Goal: Task Accomplishment & Management: Use online tool/utility

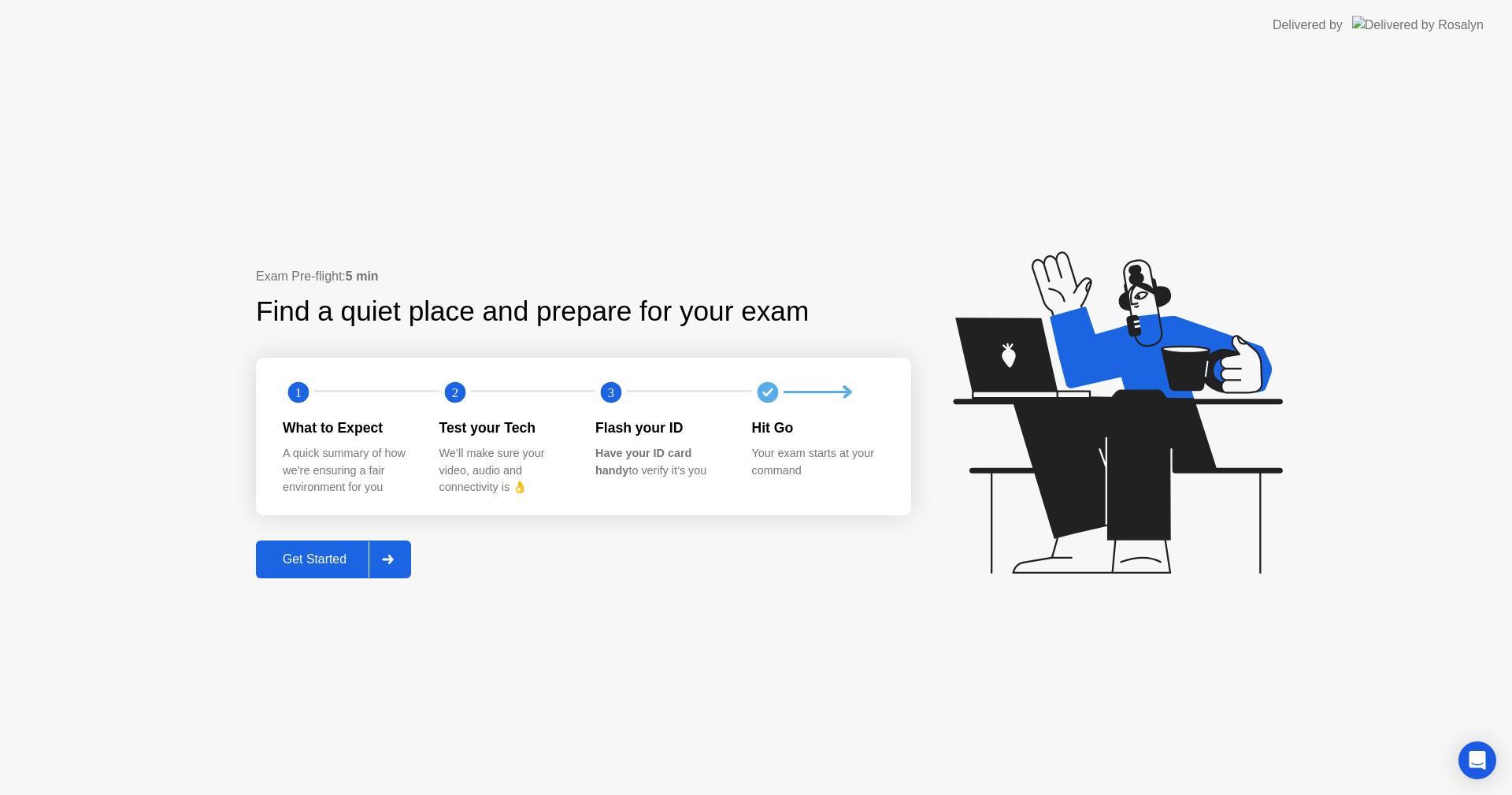
click at [323, 558] on div "Get Started" at bounding box center [314, 559] width 108 height 14
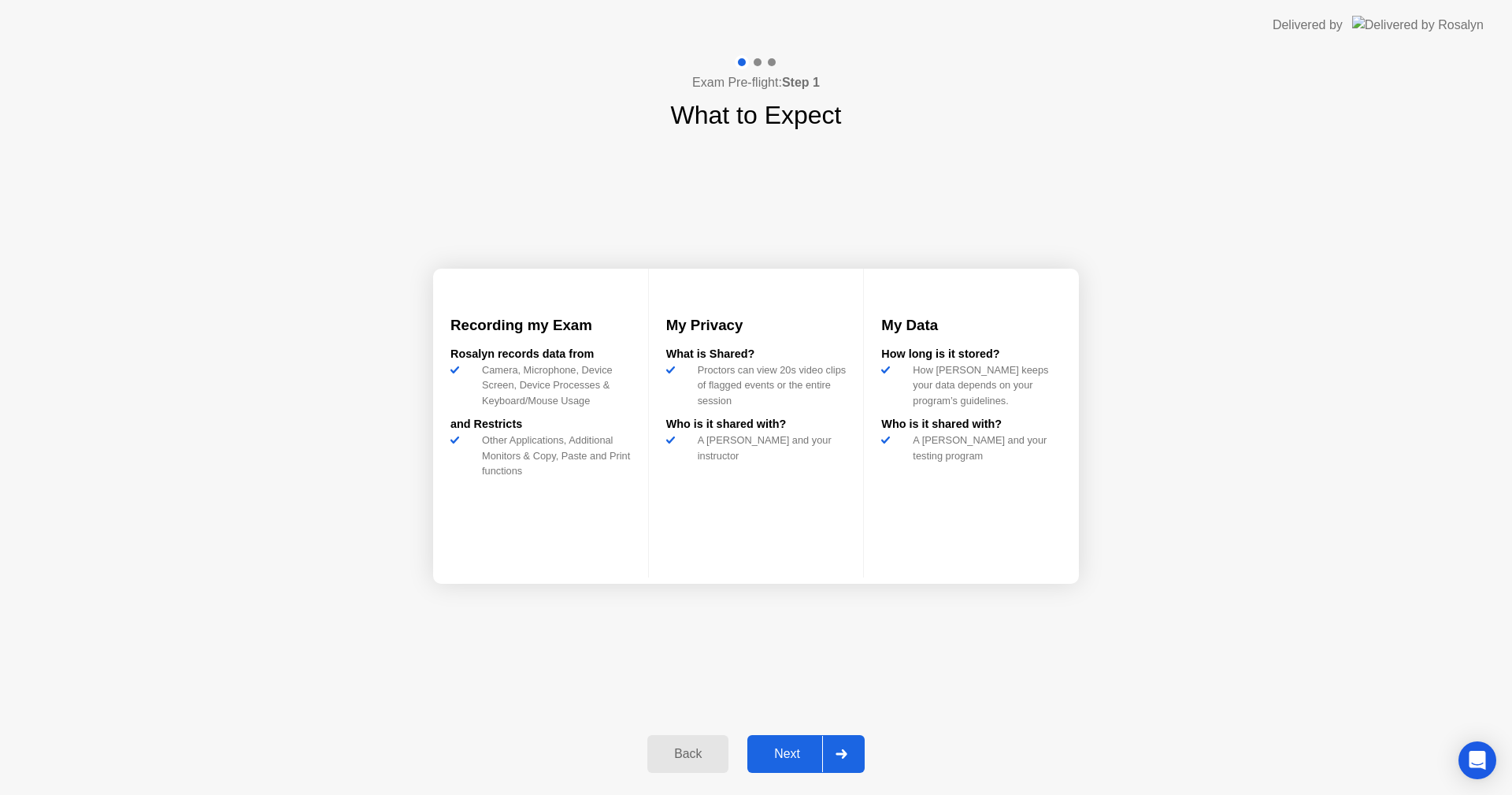
click at [812, 747] on div "Next" at bounding box center [787, 754] width 70 height 14
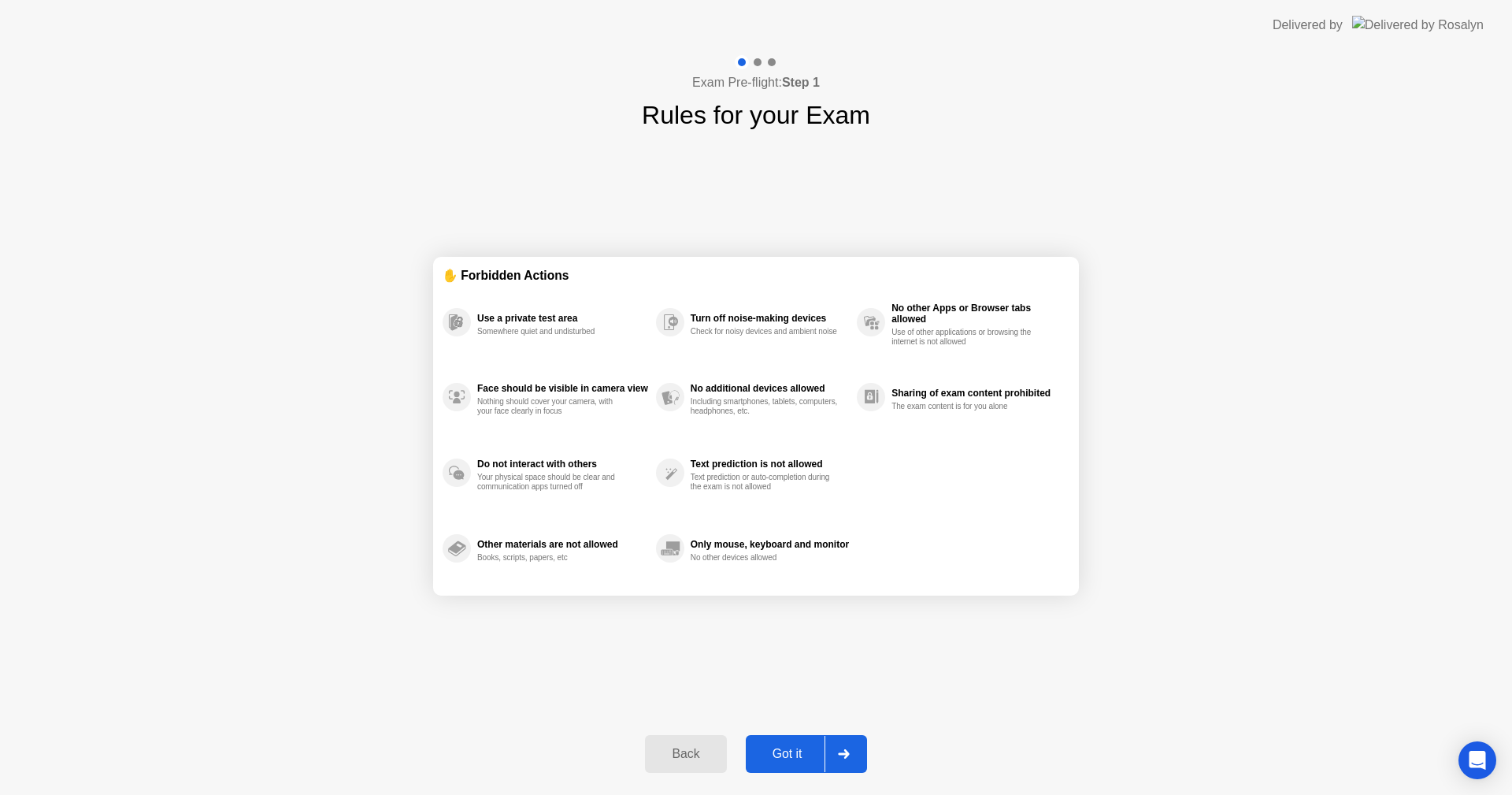
click at [812, 747] on div "Got it" at bounding box center [787, 754] width 74 height 14
select select "**********"
select select "*******"
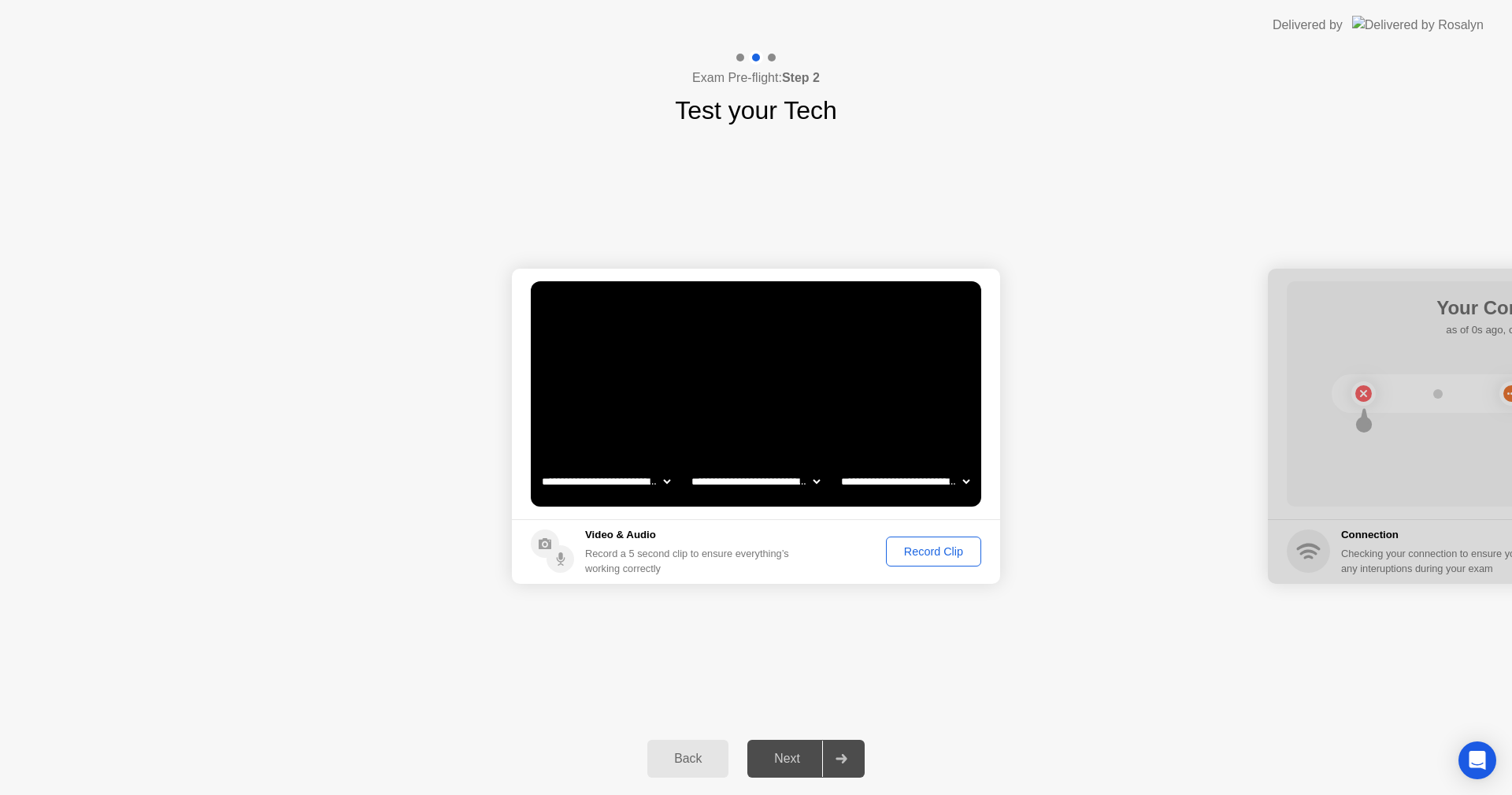
click at [801, 757] on div "Next" at bounding box center [787, 758] width 70 height 14
click at [915, 555] on div "Record Clip" at bounding box center [933, 551] width 84 height 13
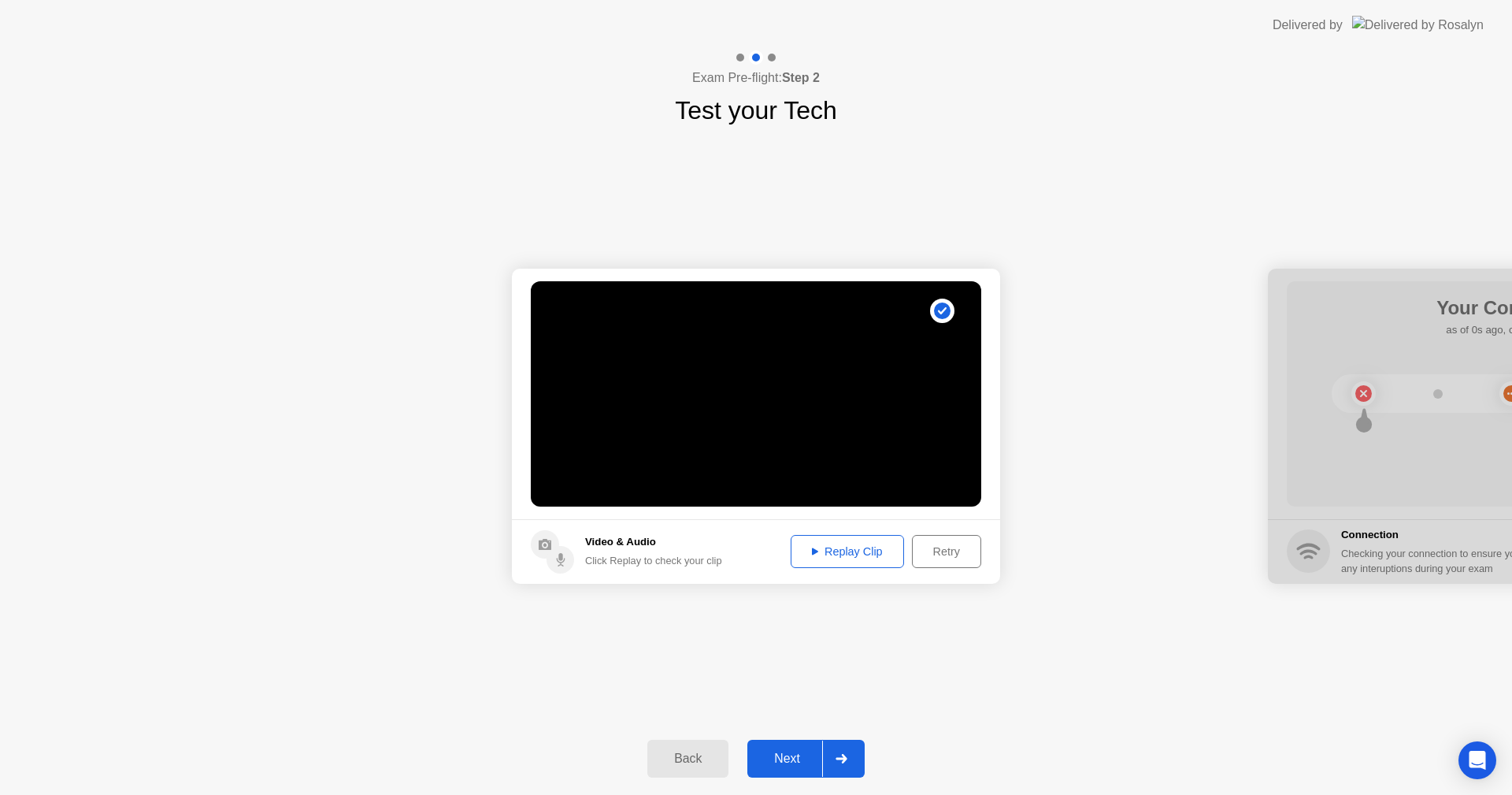
click at [857, 557] on div "Replay Clip" at bounding box center [848, 551] width 103 height 13
click at [812, 554] on icon at bounding box center [814, 552] width 6 height 7
click at [815, 753] on div "Next" at bounding box center [787, 758] width 70 height 14
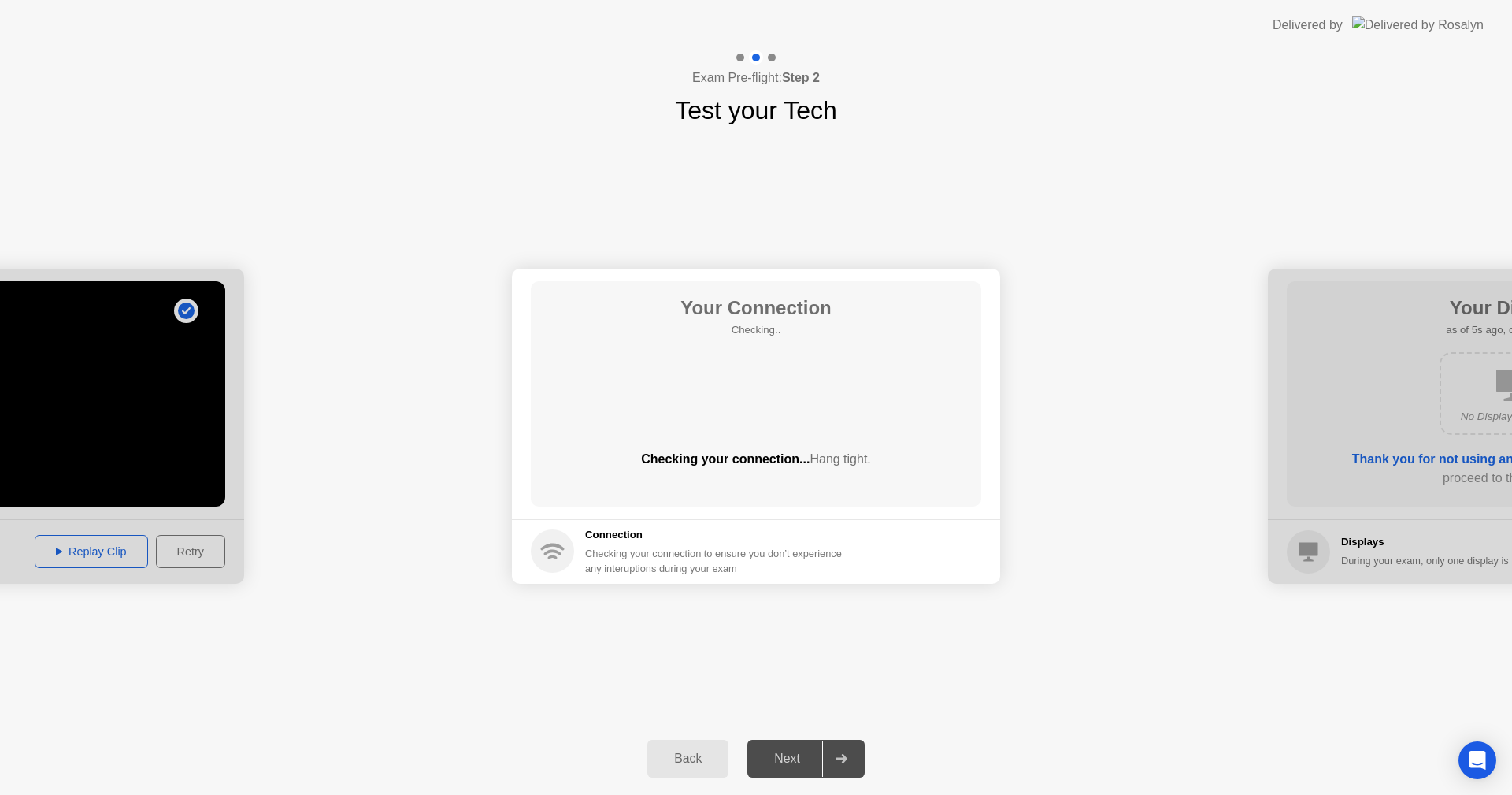
click at [696, 754] on div "Back" at bounding box center [688, 758] width 71 height 14
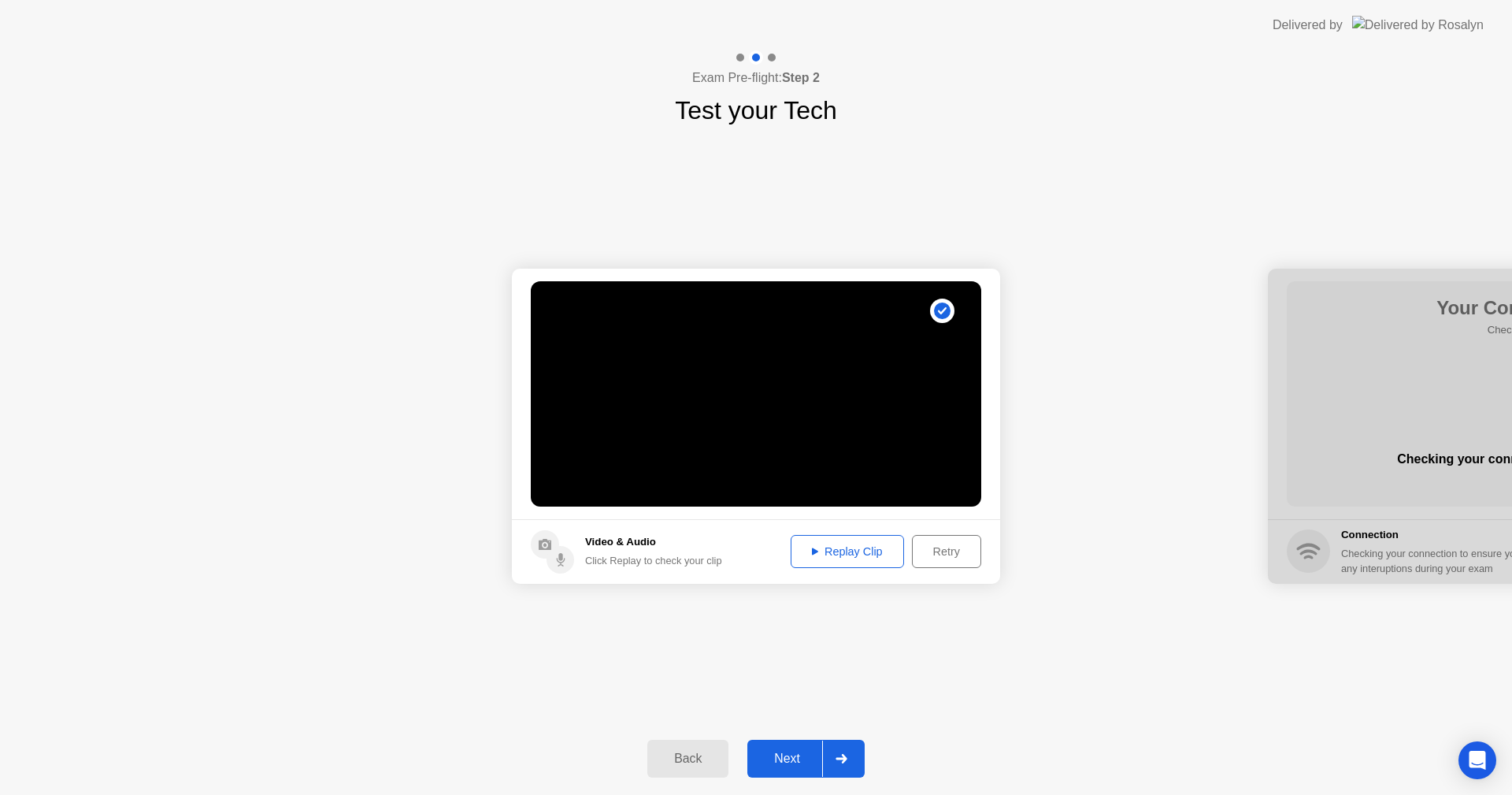
click at [930, 548] on div "Retry" at bounding box center [946, 551] width 58 height 13
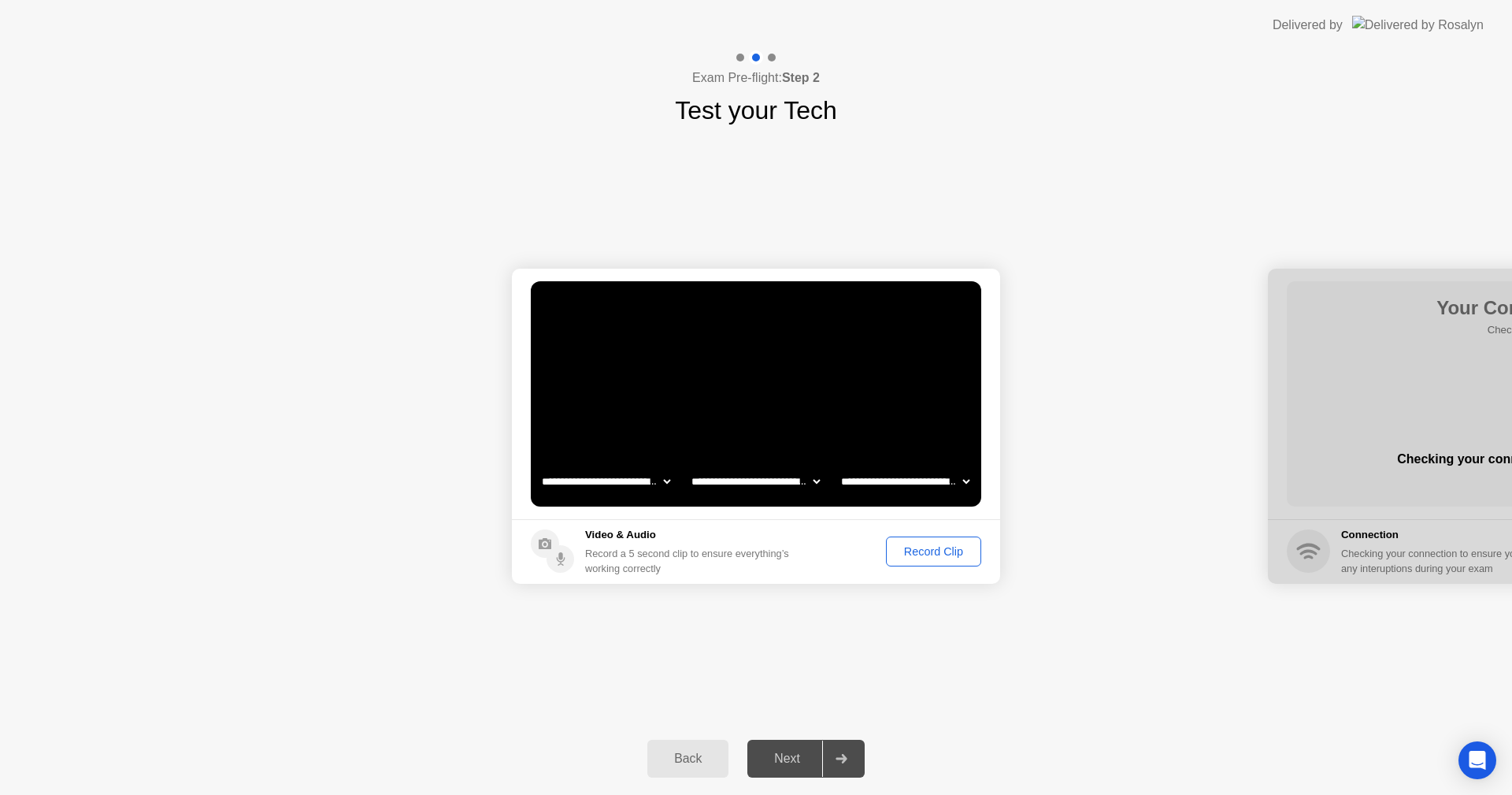
click at [919, 548] on div "Record Clip" at bounding box center [933, 551] width 84 height 13
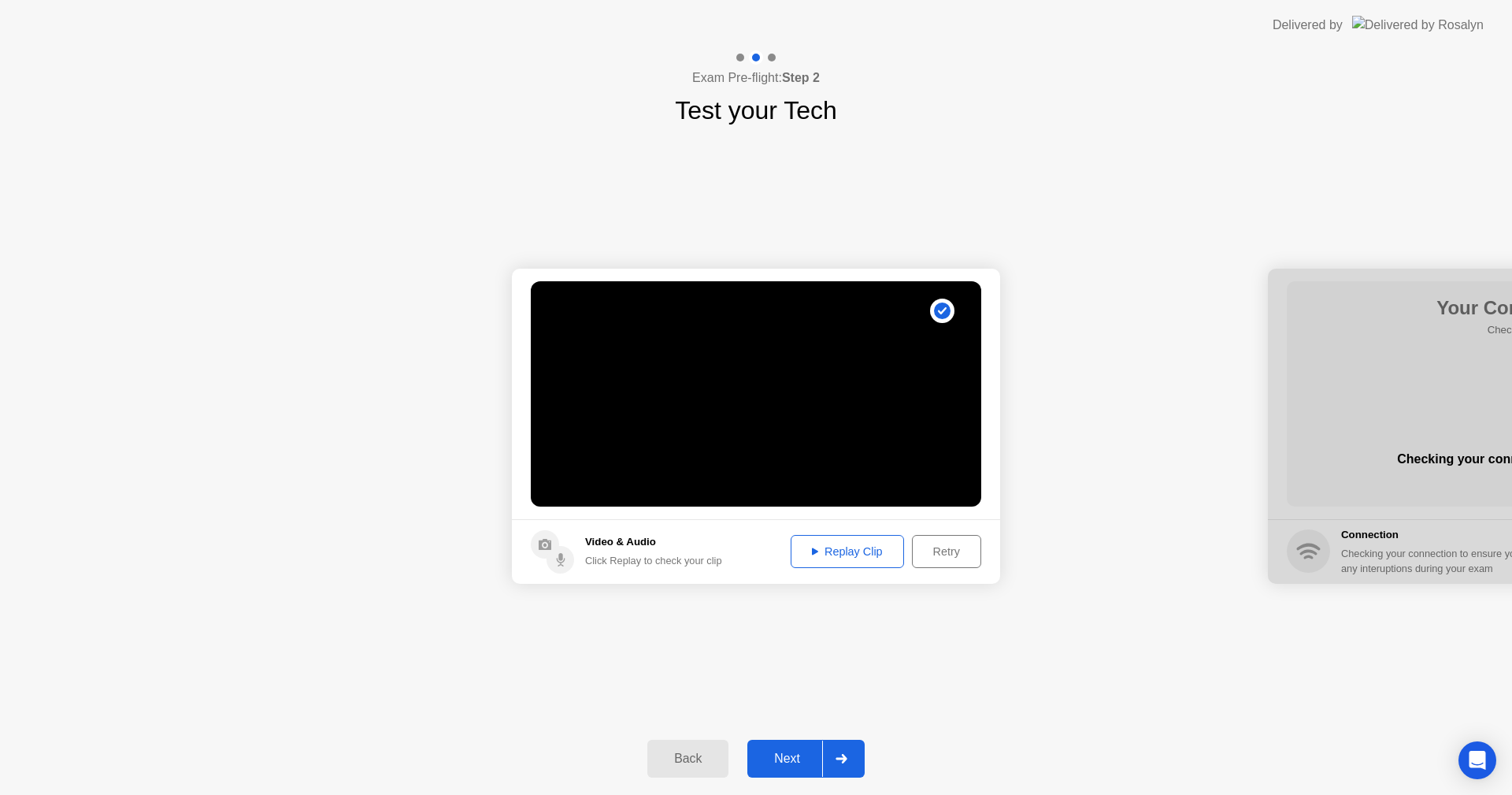
click at [869, 550] on div "Replay Clip" at bounding box center [848, 551] width 103 height 13
click at [806, 757] on div "Next" at bounding box center [787, 758] width 70 height 14
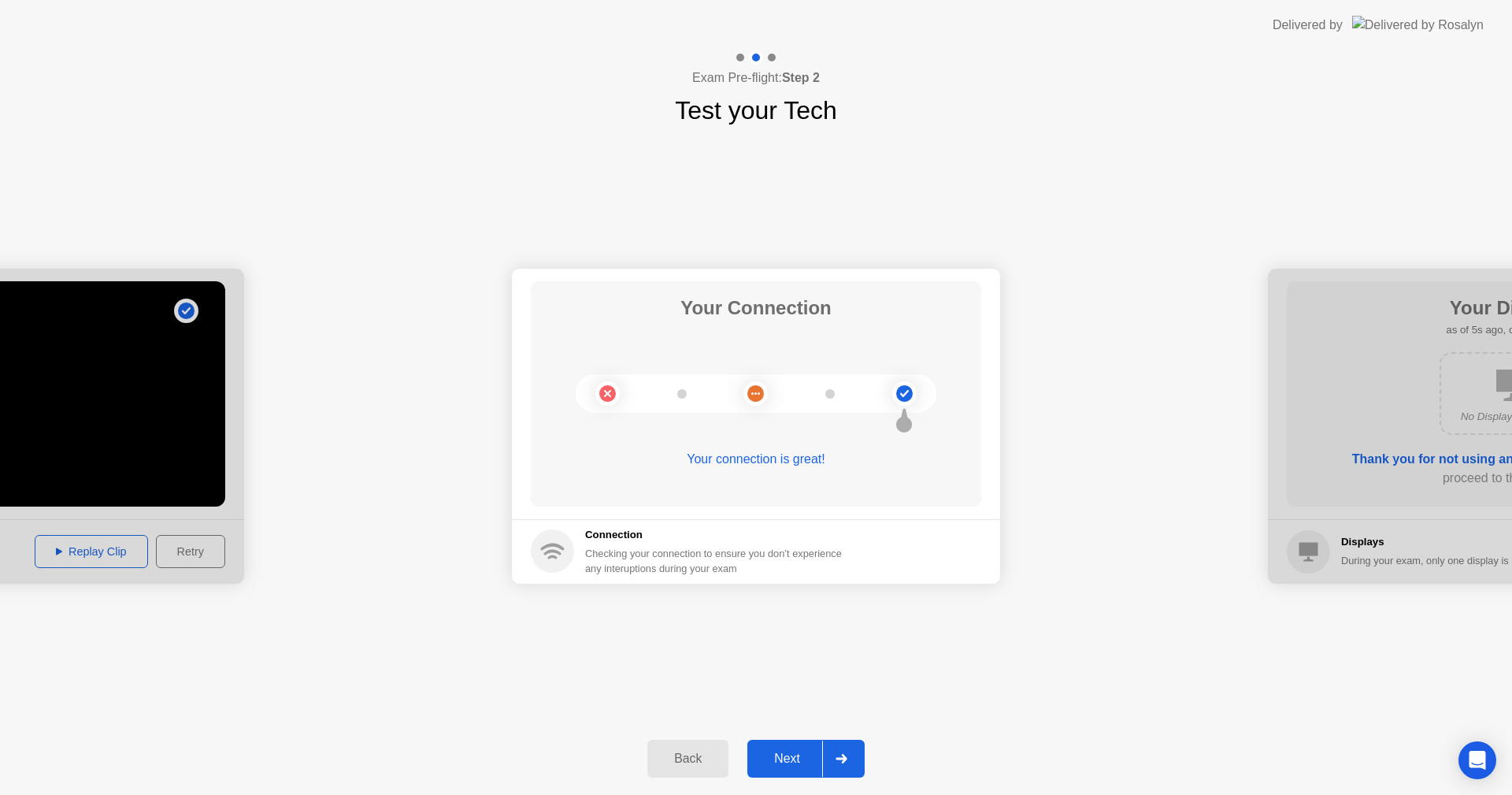
click at [784, 745] on button "Next" at bounding box center [806, 758] width 117 height 38
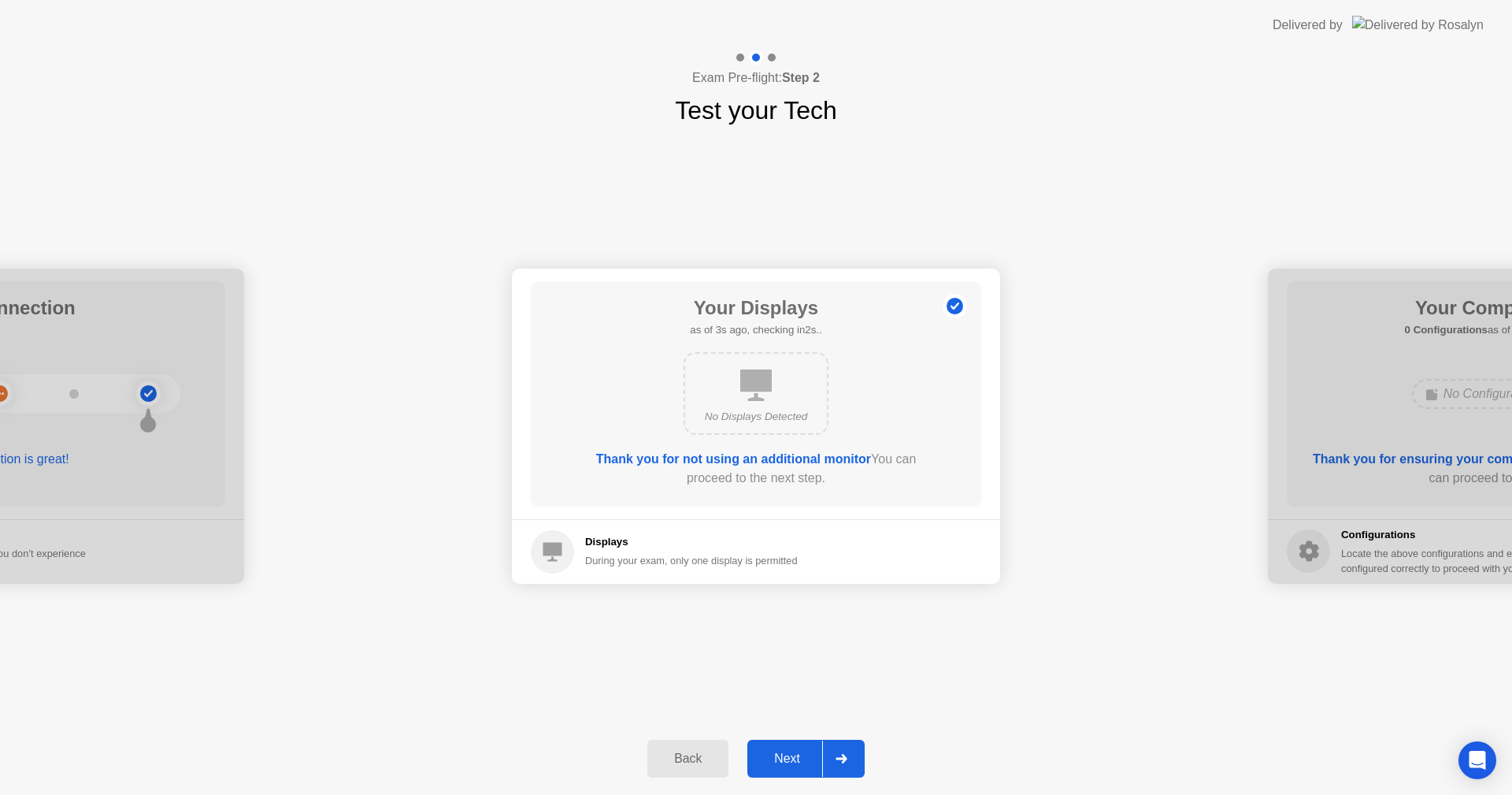
click at [792, 749] on button "Next" at bounding box center [806, 758] width 117 height 38
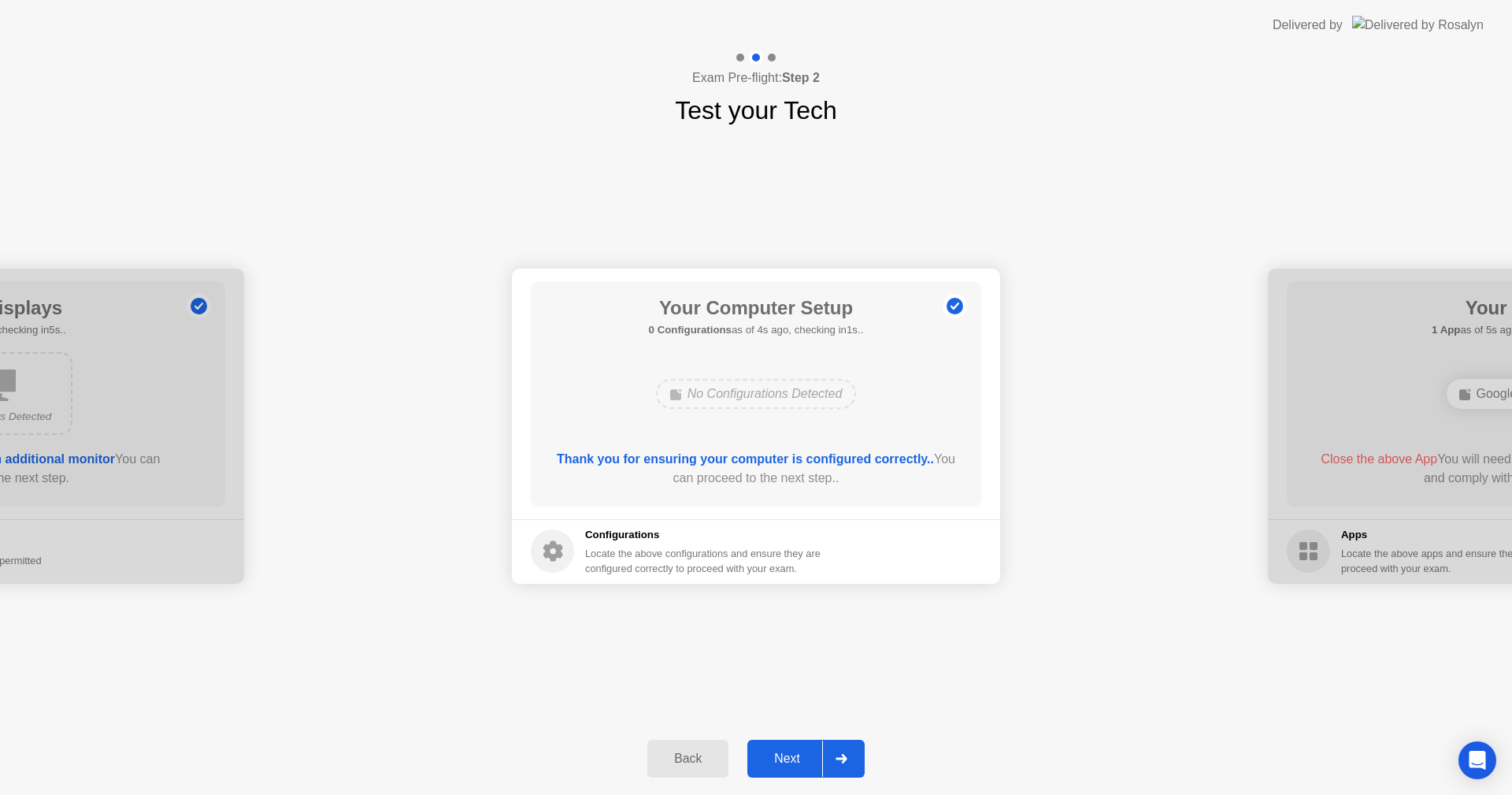
click at [797, 759] on div "Next" at bounding box center [787, 758] width 70 height 14
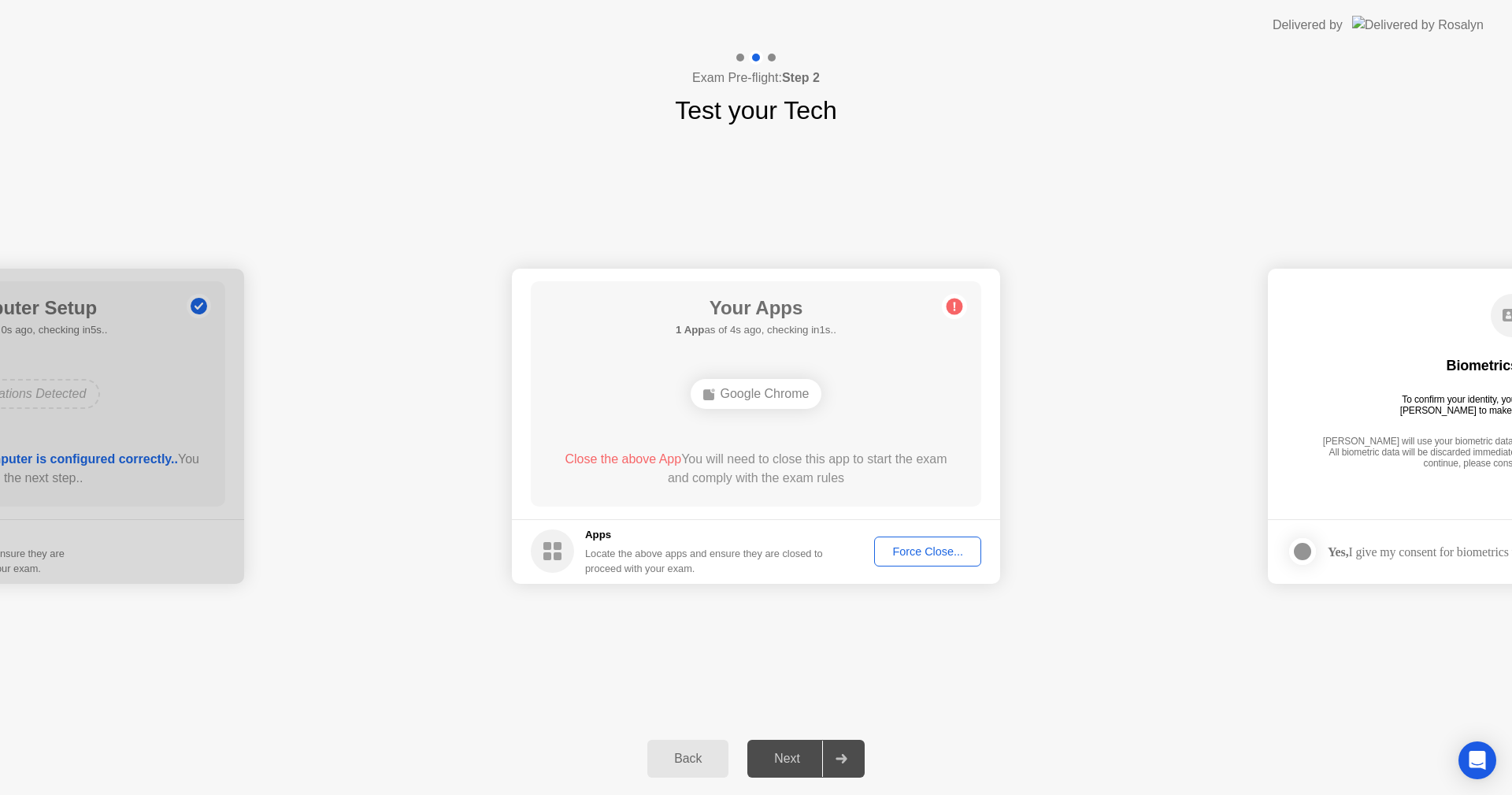
click at [934, 537] on button "Force Close..." at bounding box center [928, 552] width 107 height 30
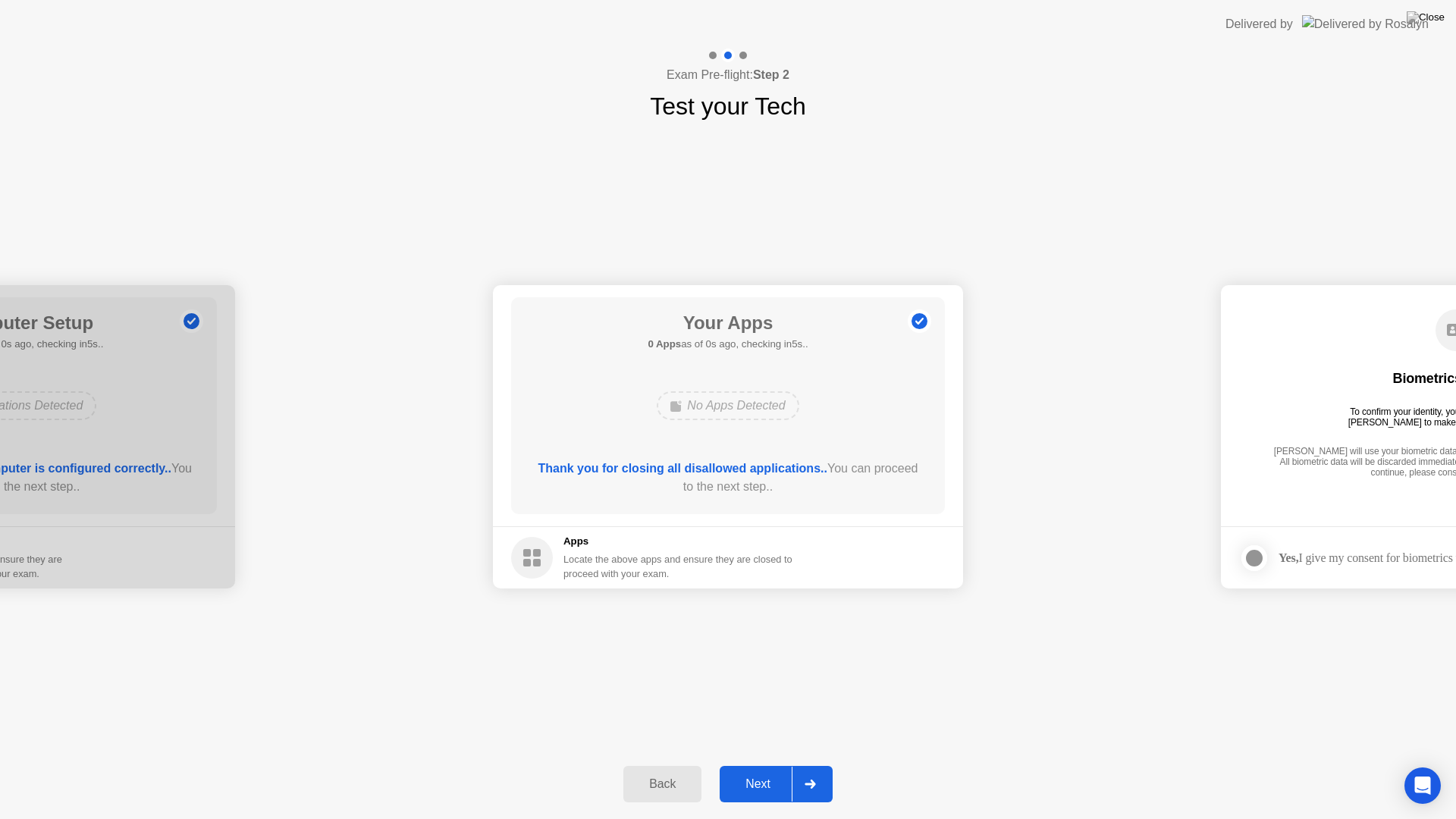
click at [788, 765] on div "Next" at bounding box center [758, 785] width 67 height 14
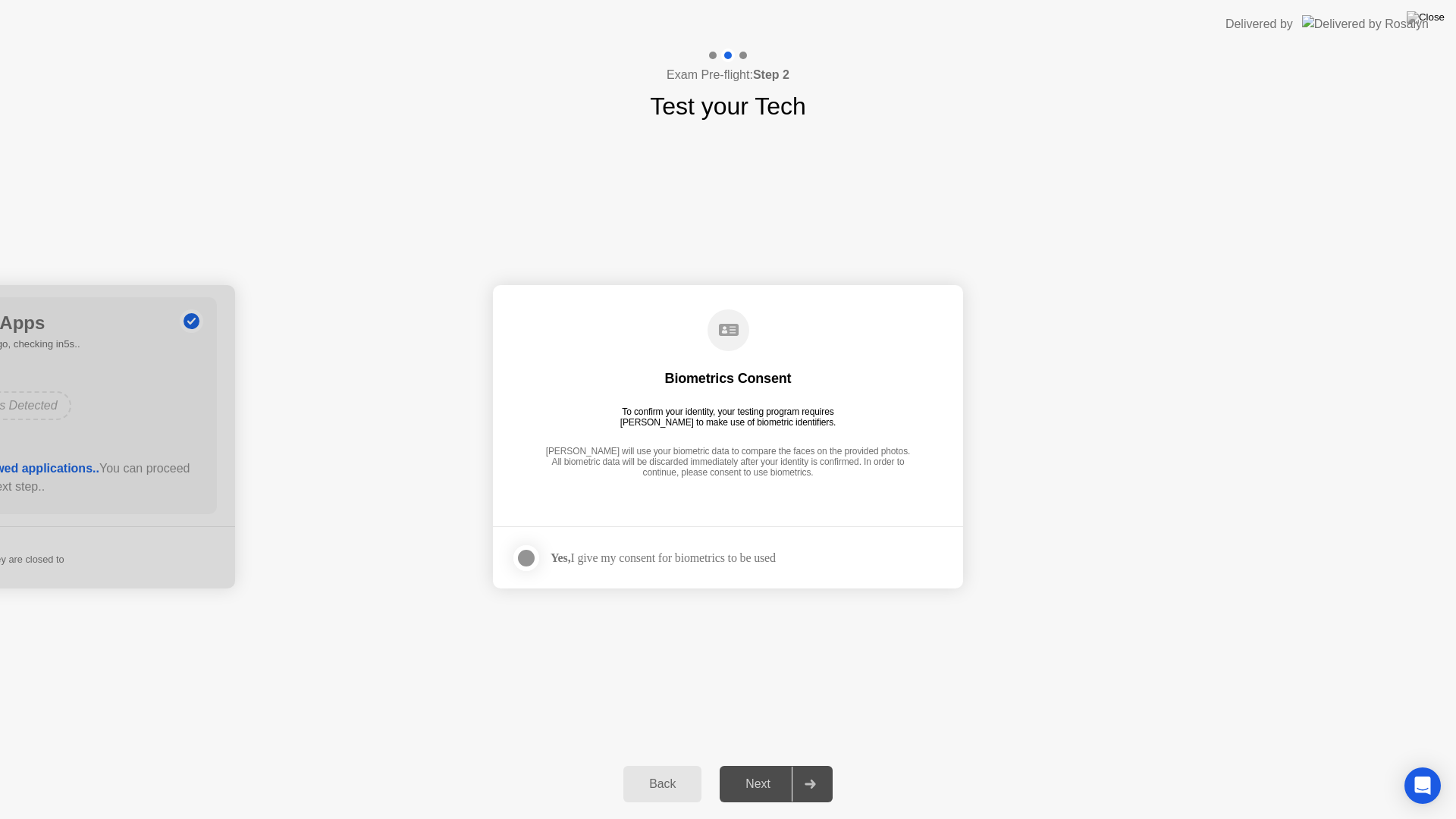
click at [724, 556] on div "Yes, I give my consent for biometrics to be used" at bounding box center [663, 557] width 225 height 15
click at [536, 554] on div at bounding box center [525, 558] width 18 height 18
click at [755, 765] on button "Next" at bounding box center [776, 785] width 113 height 36
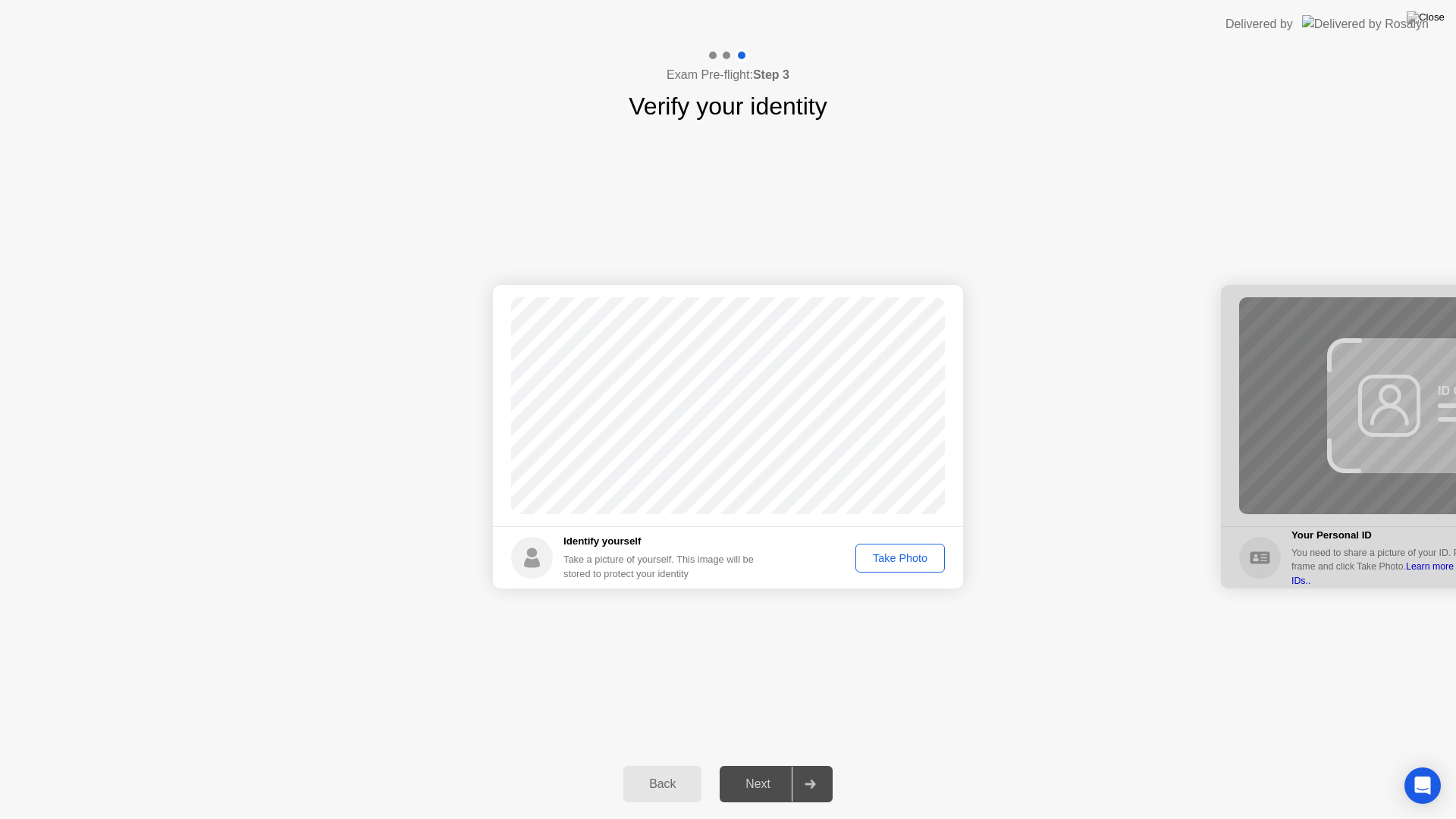
click at [889, 561] on div "Take Photo" at bounding box center [900, 558] width 79 height 12
click at [767, 765] on div "Next" at bounding box center [758, 785] width 67 height 14
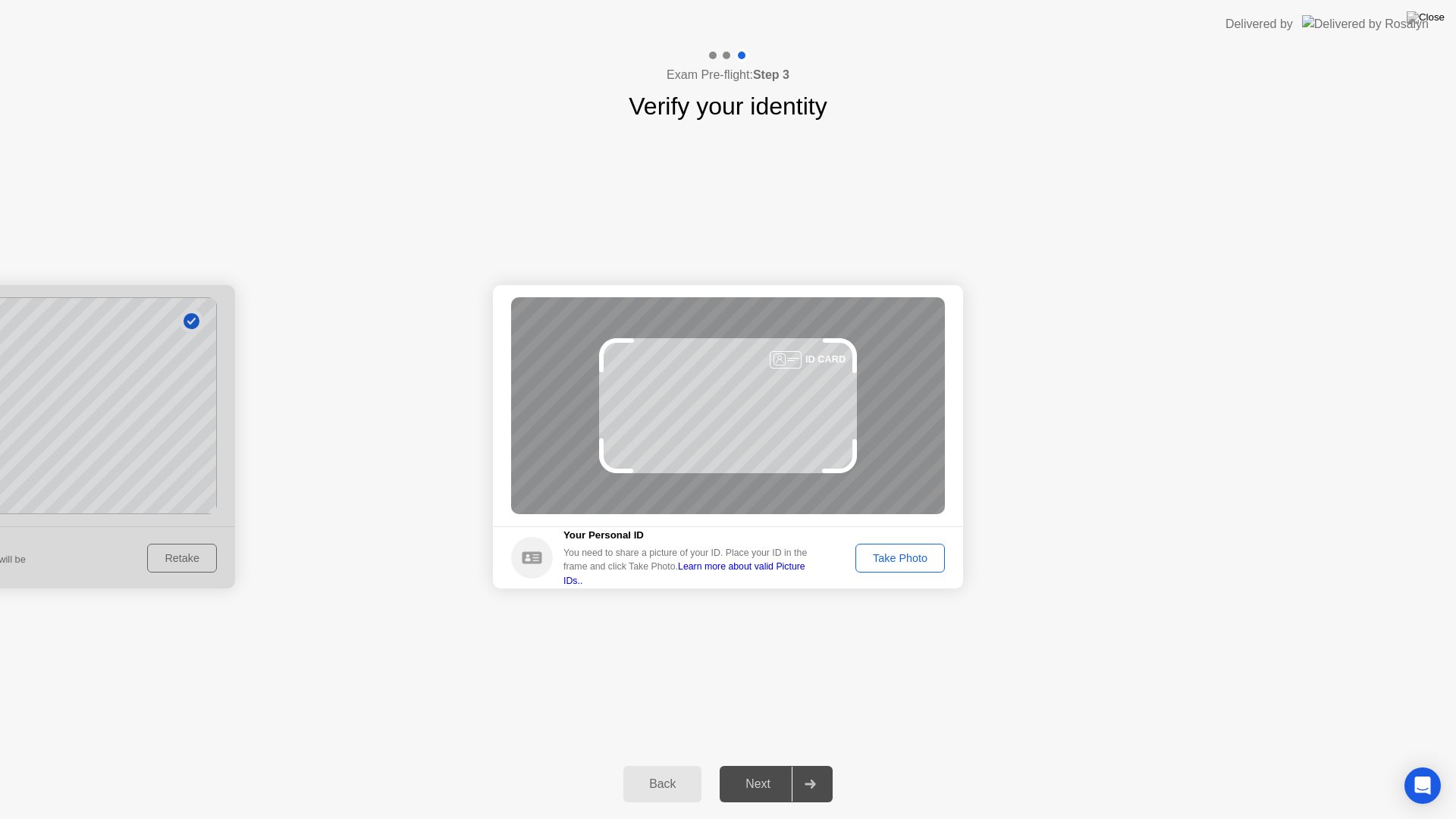
click at [917, 569] on button "Take Photo" at bounding box center [900, 558] width 89 height 29
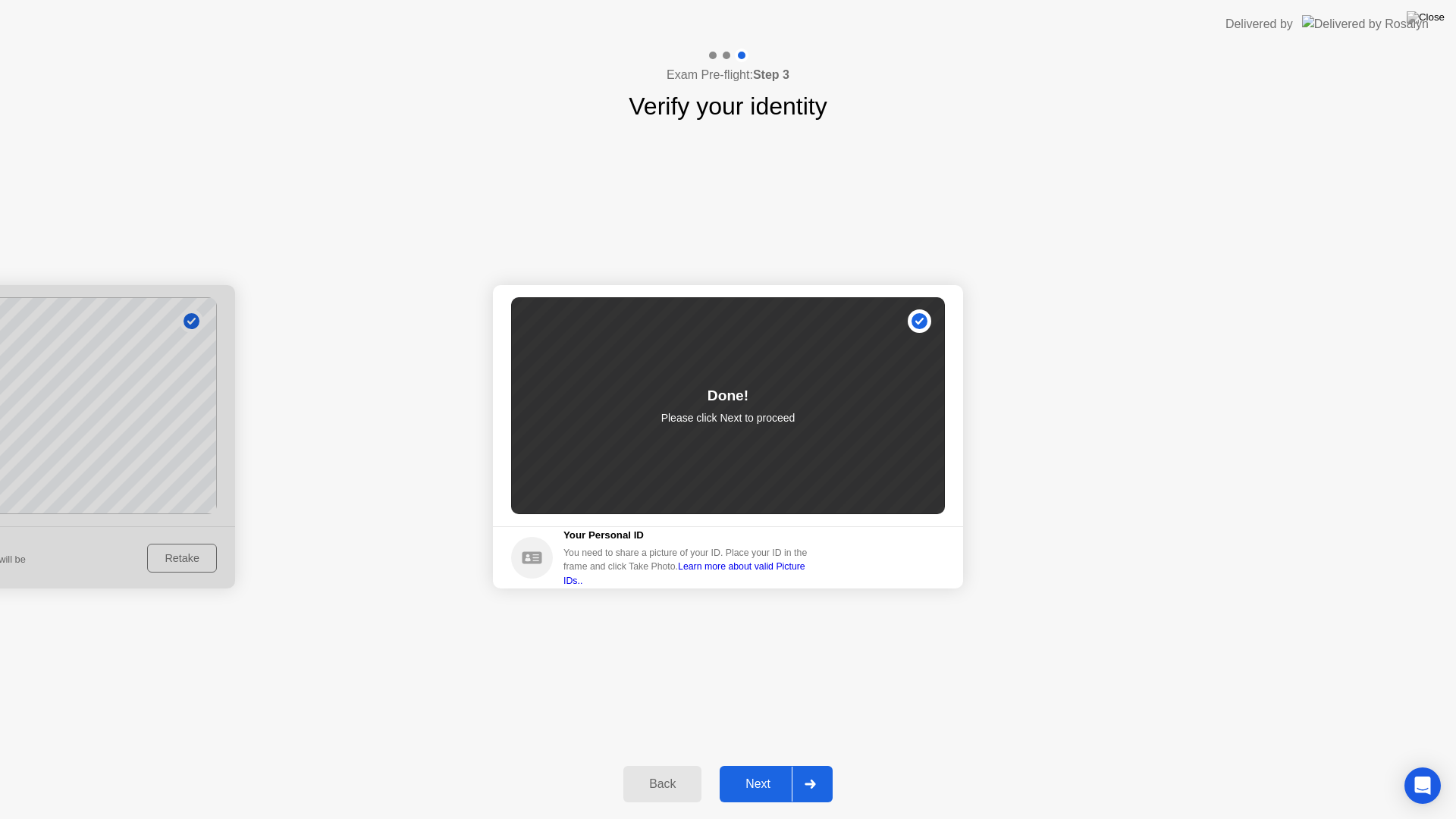
click at [764, 765] on div "Next" at bounding box center [758, 785] width 67 height 14
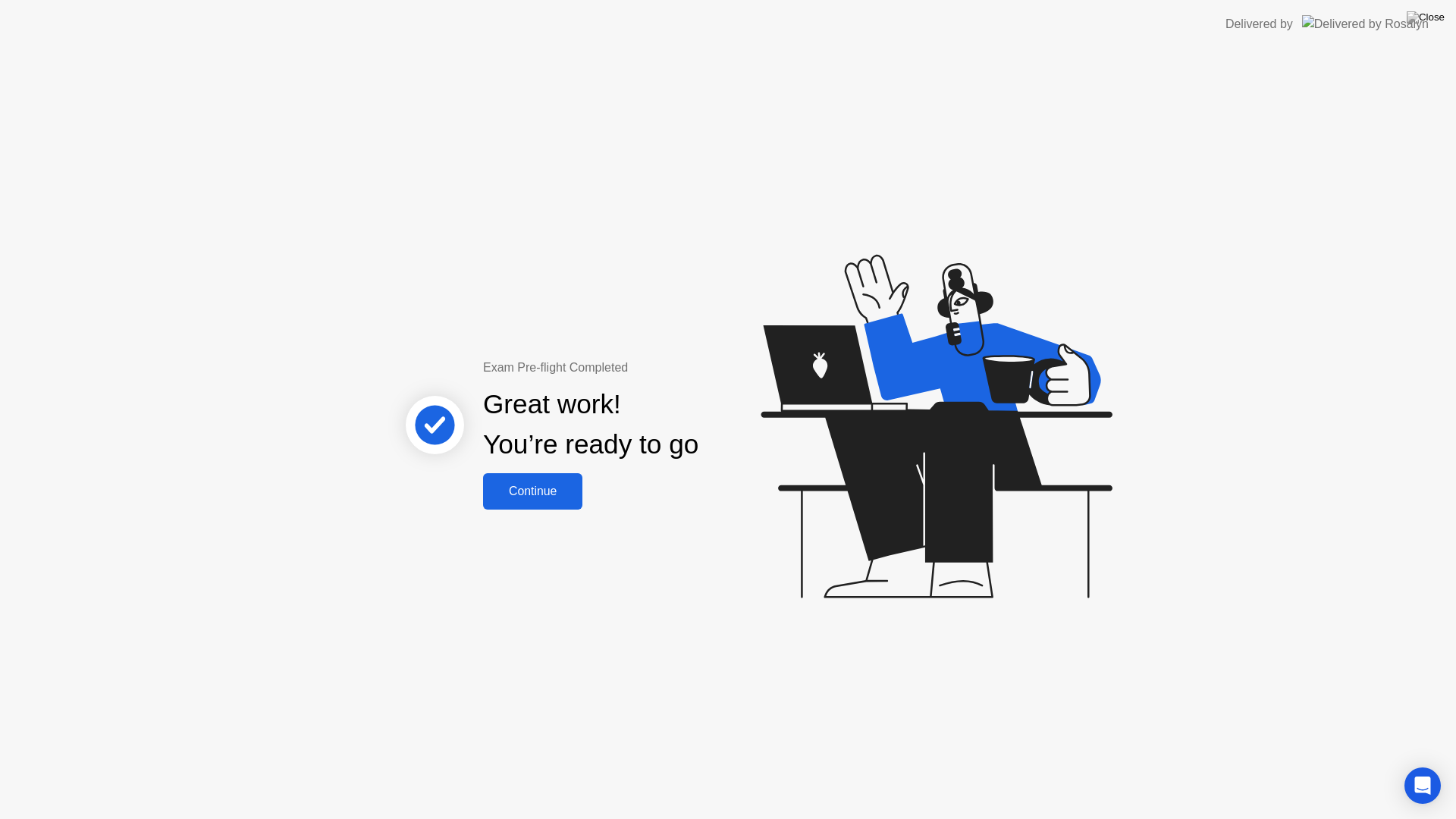
click at [522, 498] on div "Continue" at bounding box center [532, 492] width 90 height 14
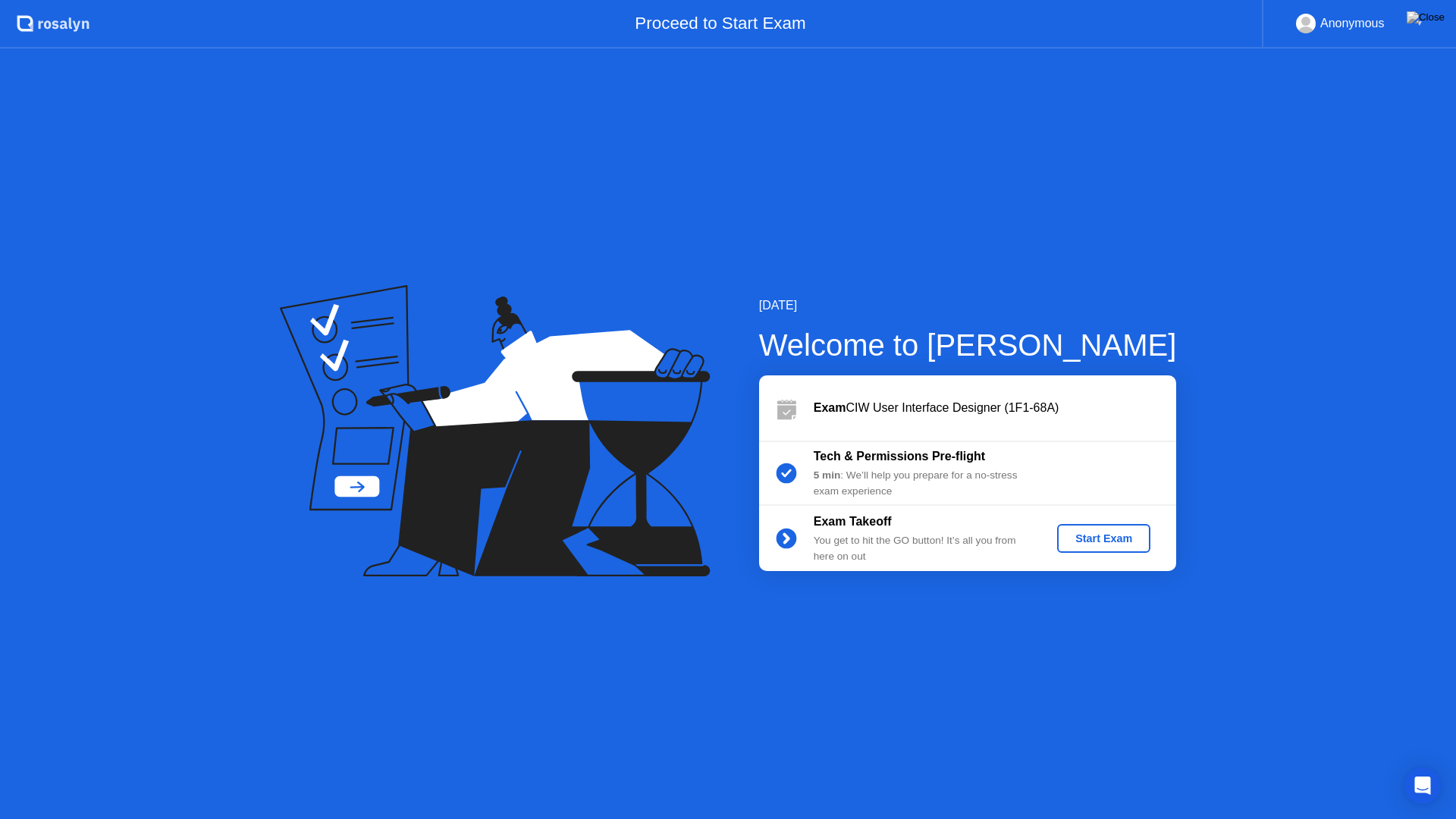
click at [1087, 534] on div "Start Exam" at bounding box center [1103, 539] width 81 height 12
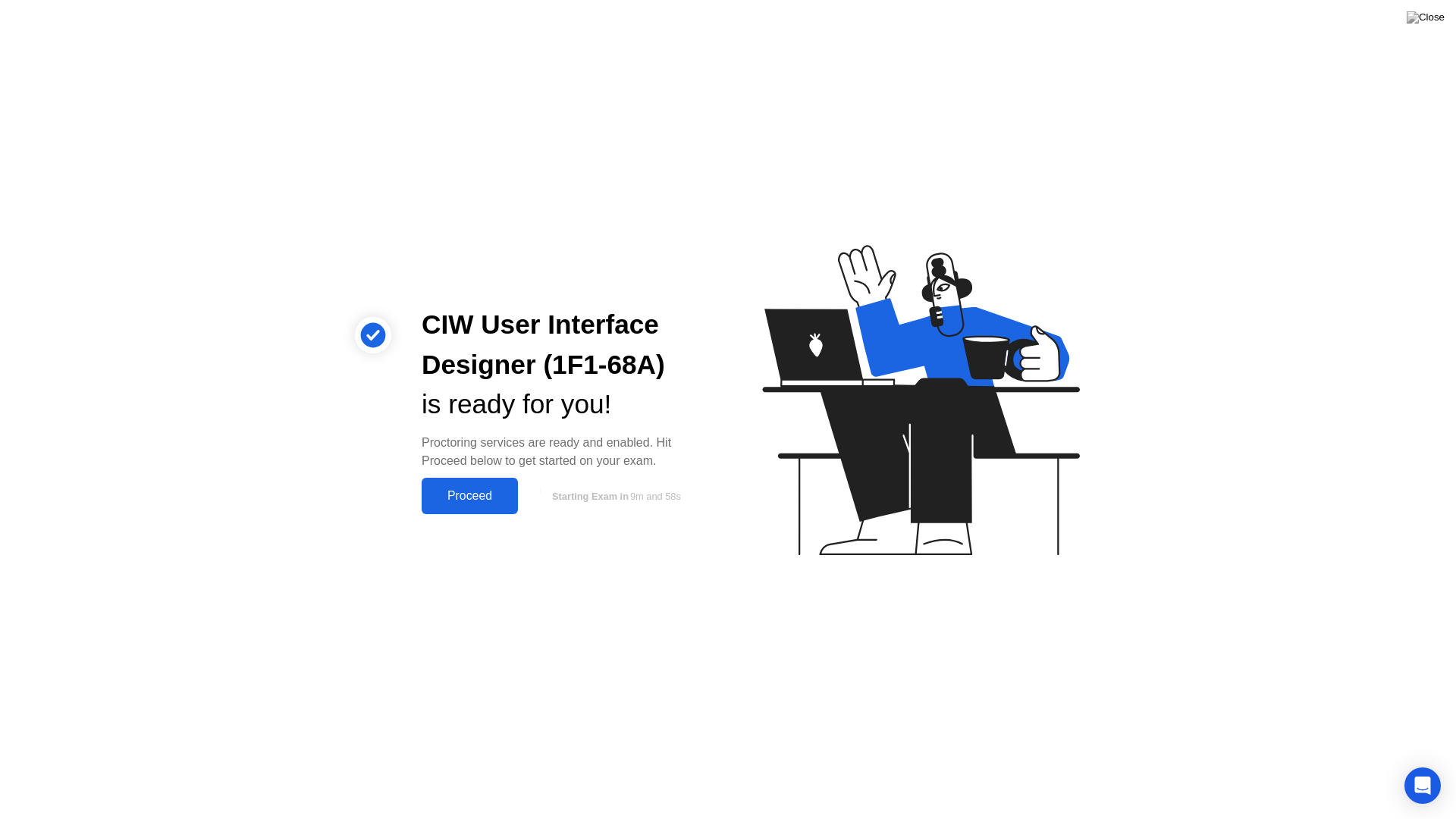
click at [451, 485] on button "Proceed" at bounding box center [470, 496] width 96 height 36
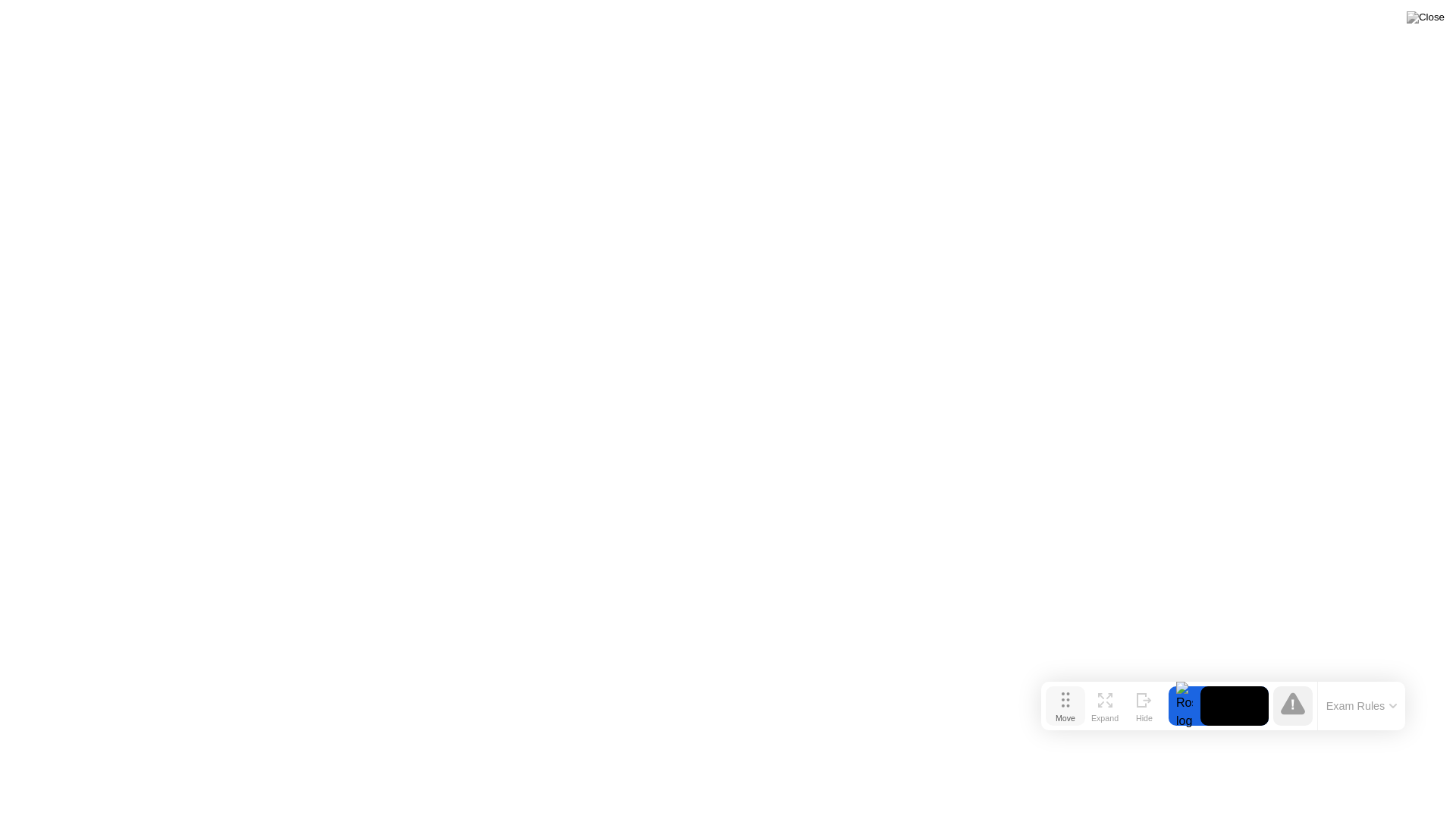
drag, startPoint x: 574, startPoint y: 793, endPoint x: 1069, endPoint y: 705, distance: 502.8
click at [1069, 705] on icon at bounding box center [1066, 700] width 9 height 15
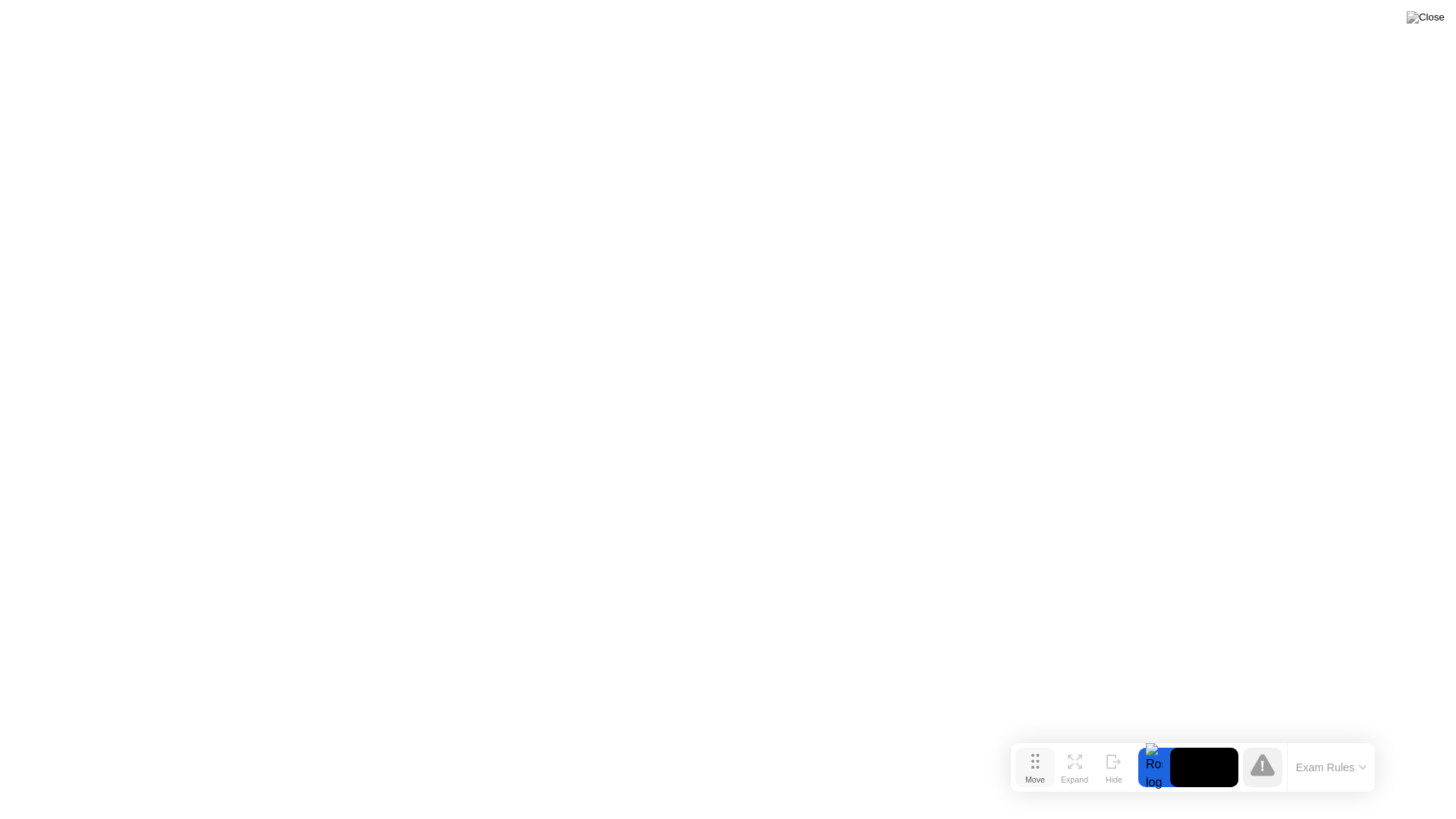
drag, startPoint x: 1066, startPoint y: 708, endPoint x: 1036, endPoint y: 769, distance: 68.0
click at [1036, 765] on div "Move" at bounding box center [1035, 779] width 20 height 9
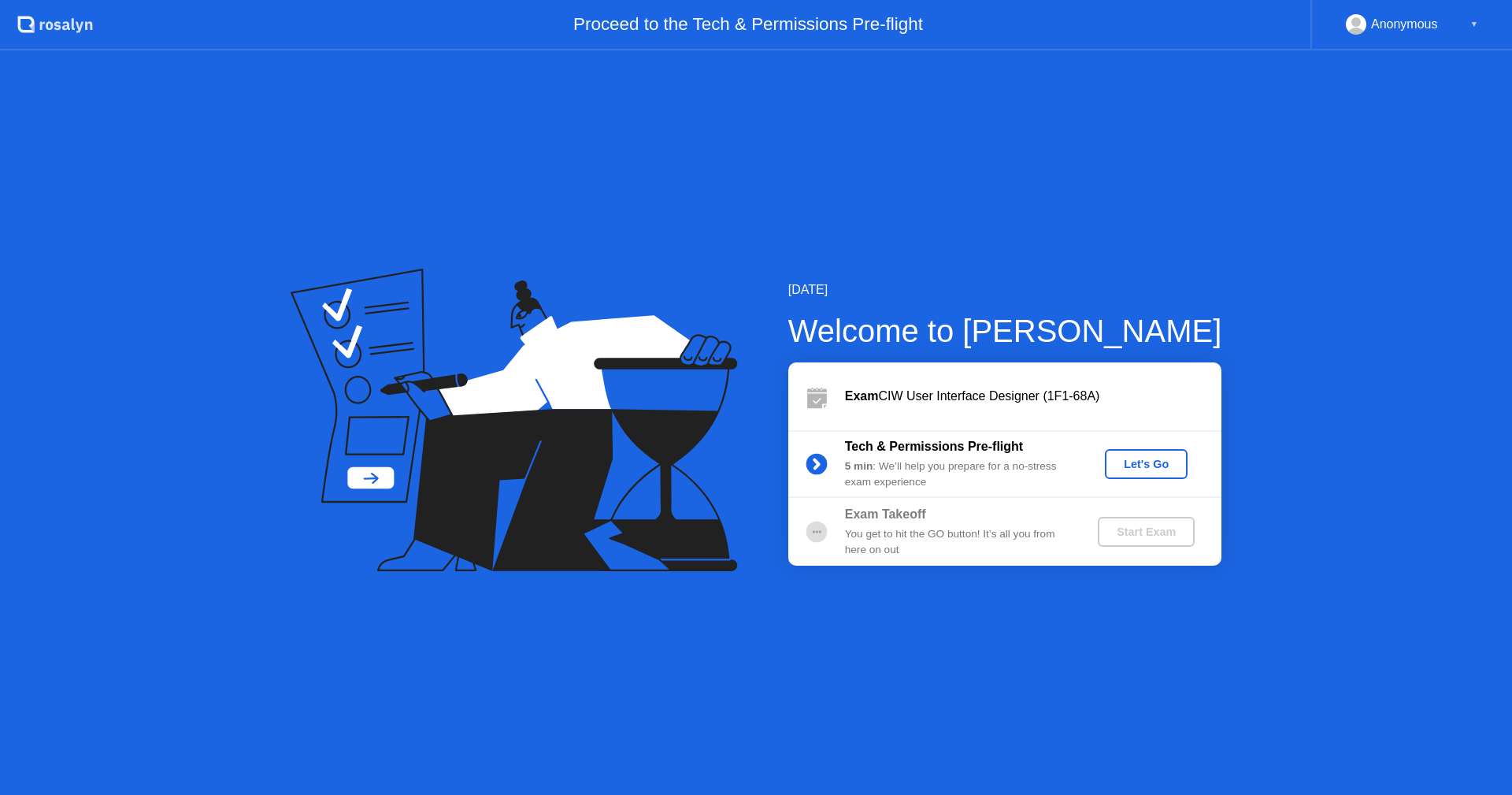
click at [1164, 464] on div "Let's Go" at bounding box center [1146, 464] width 70 height 13
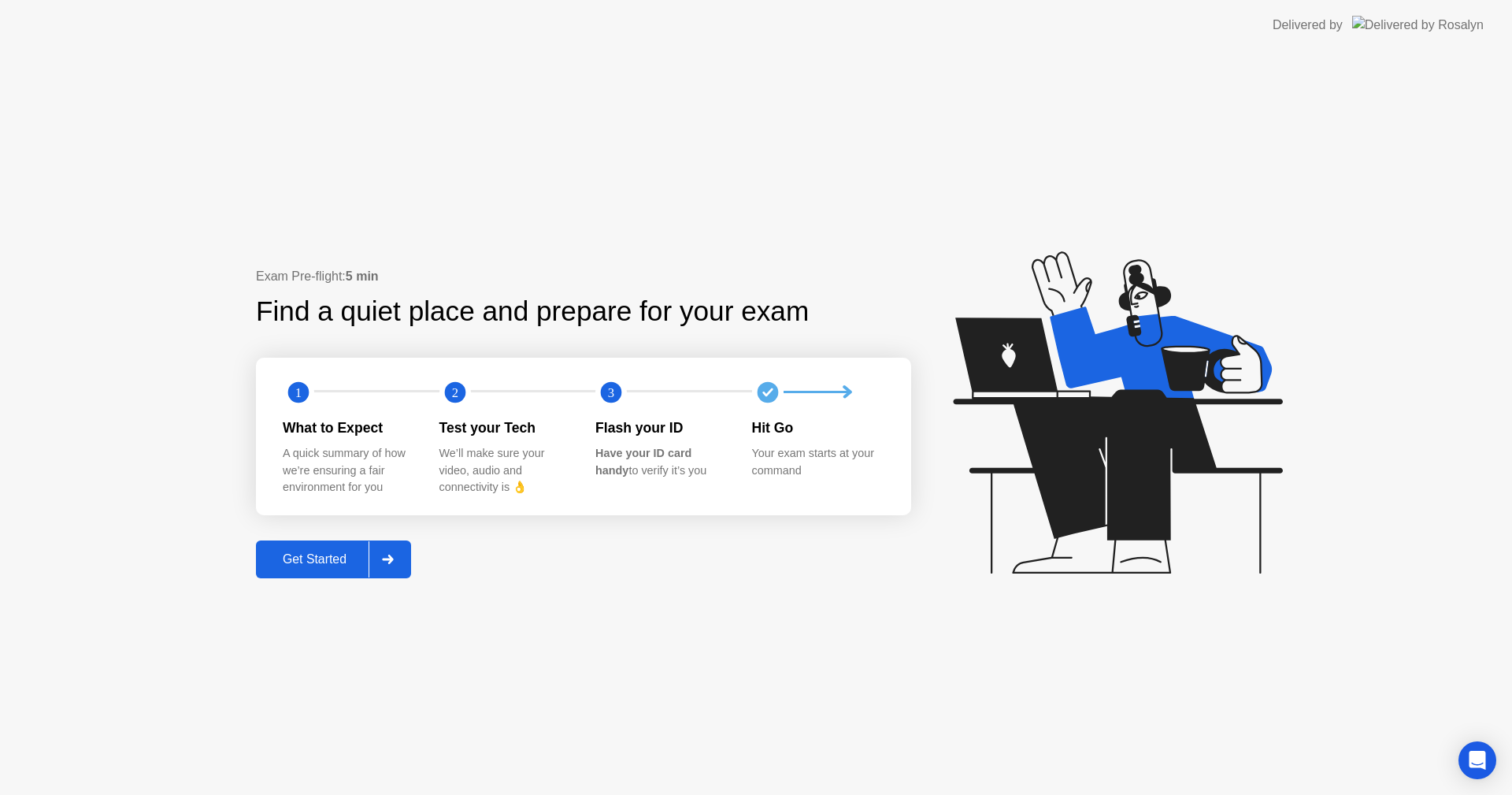
click at [319, 543] on button "Get Started" at bounding box center [334, 559] width 155 height 38
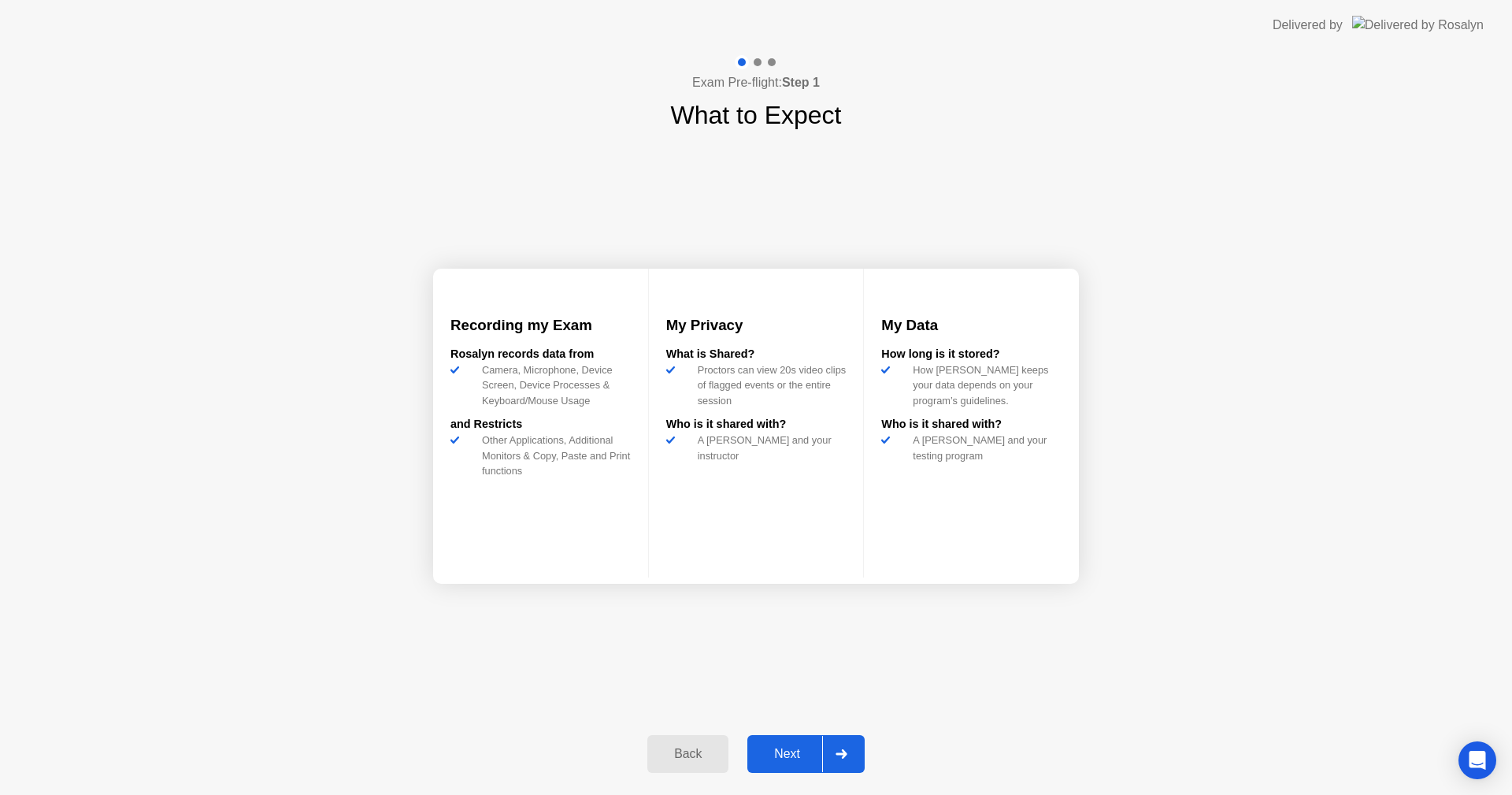
click at [797, 755] on div "Next" at bounding box center [787, 754] width 70 height 14
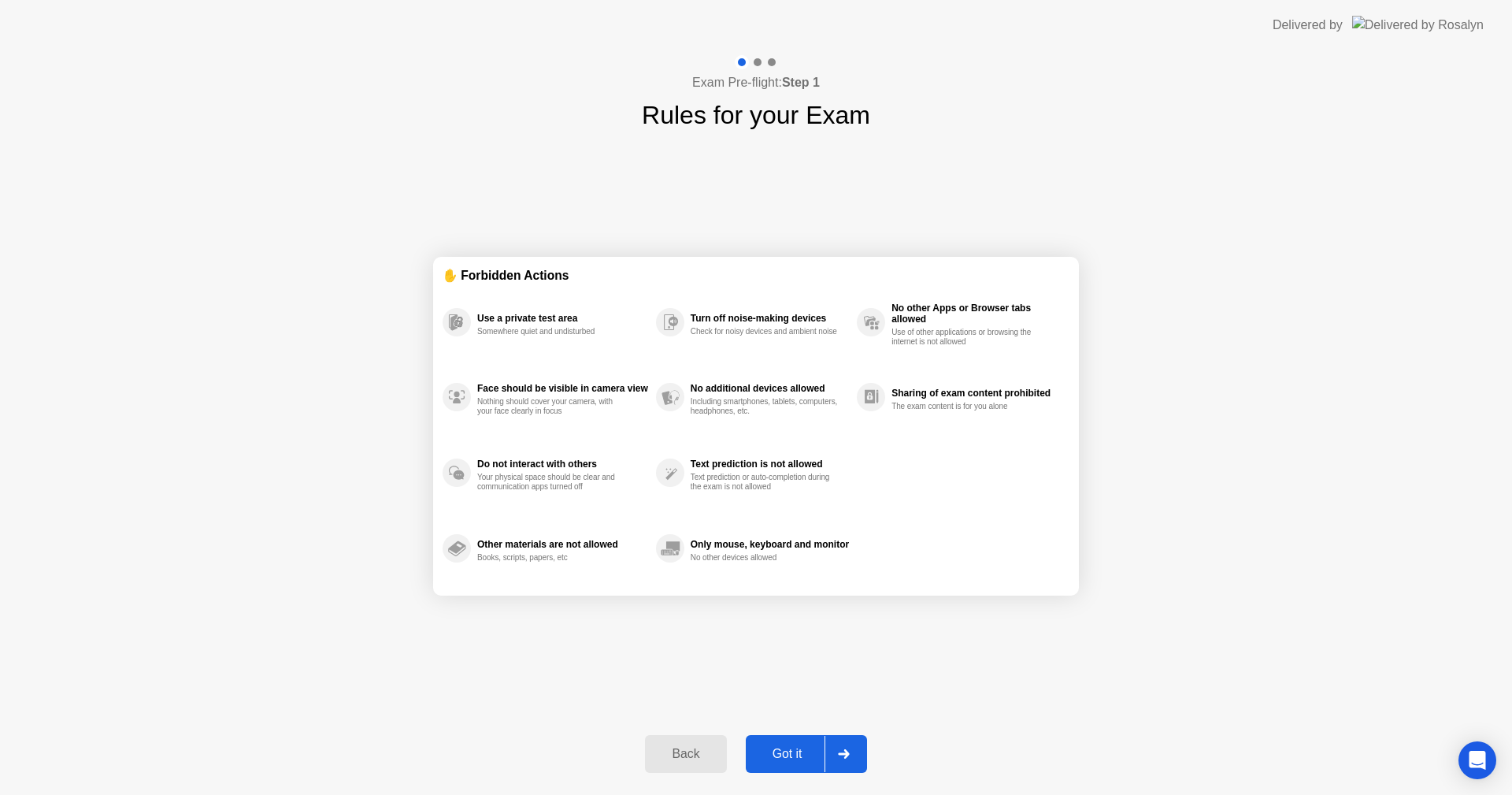
click at [798, 742] on button "Got it" at bounding box center [806, 754] width 121 height 38
select select "**********"
select select "*******"
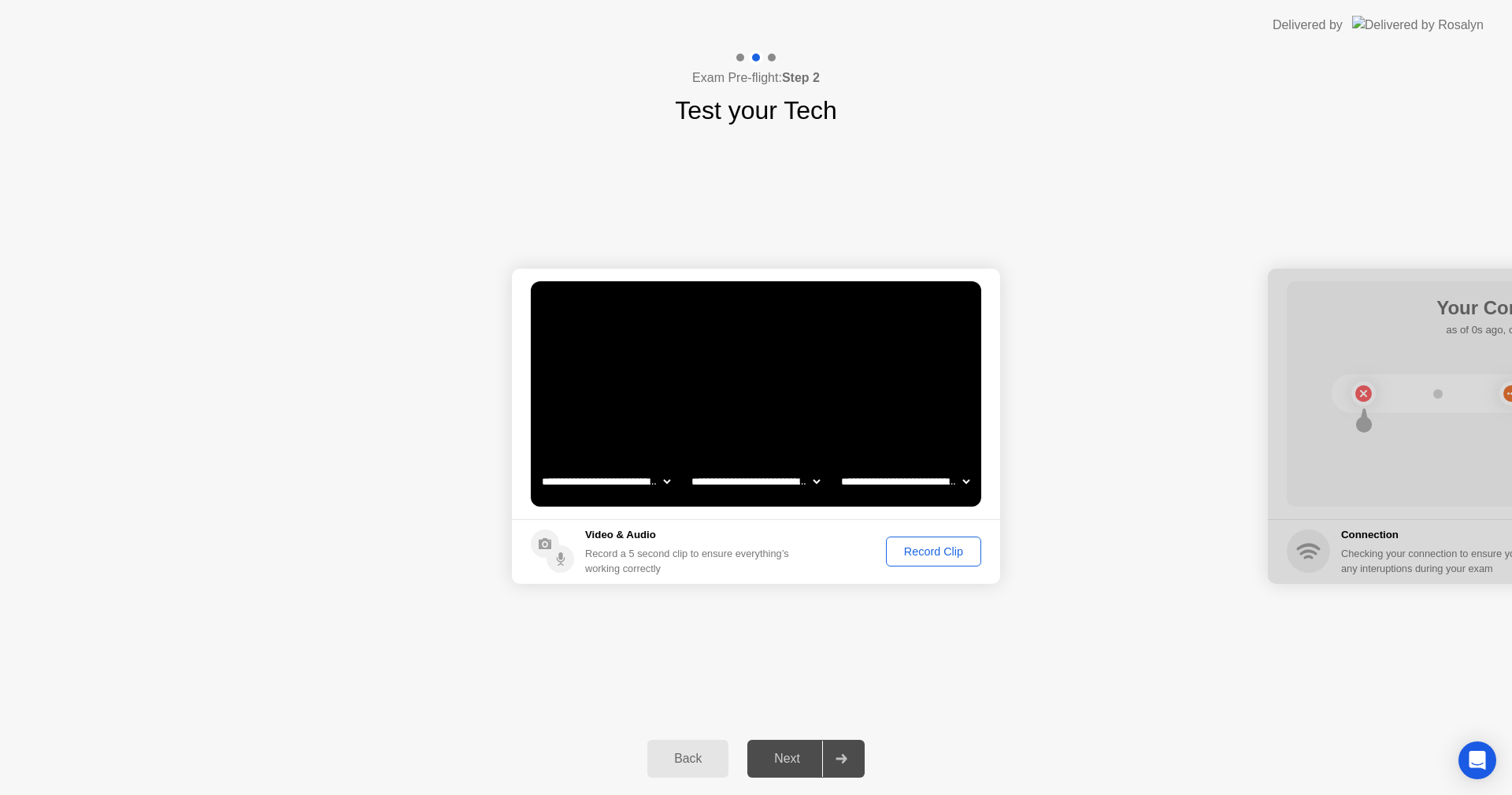
click at [938, 550] on div "Record Clip" at bounding box center [933, 551] width 84 height 13
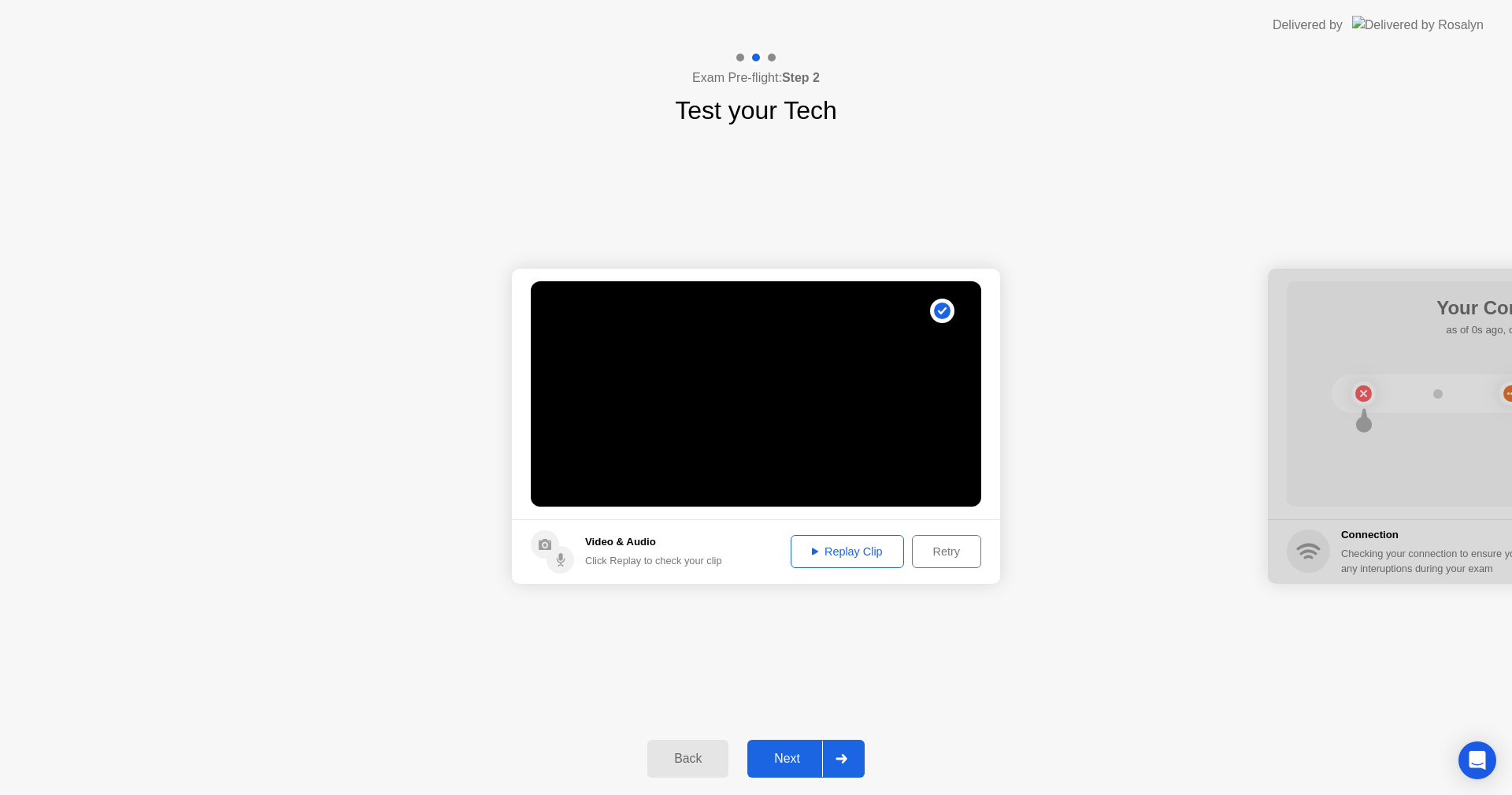
click at [811, 764] on div "Next" at bounding box center [787, 758] width 70 height 14
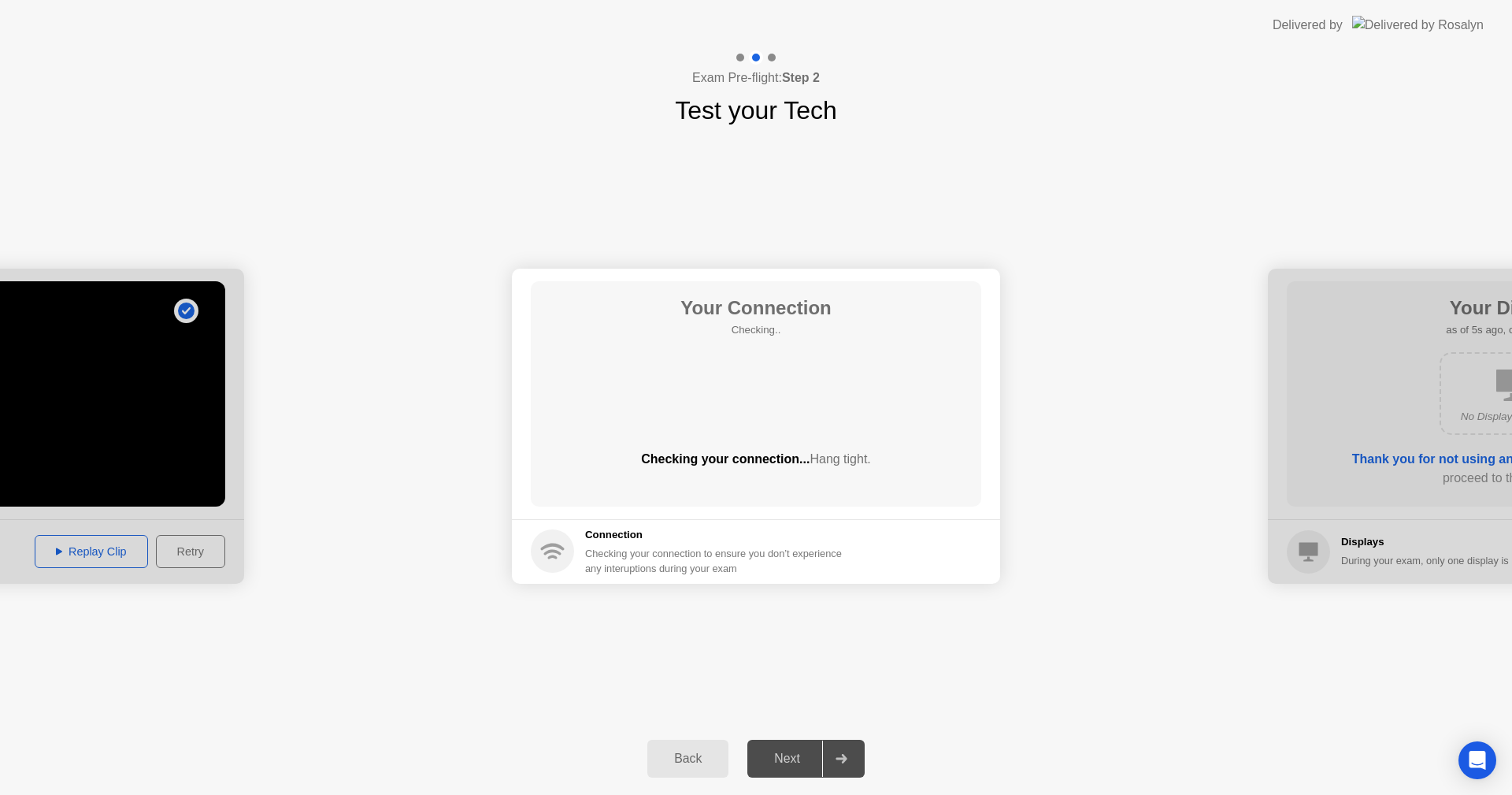
click at [794, 755] on div "Next" at bounding box center [787, 758] width 70 height 14
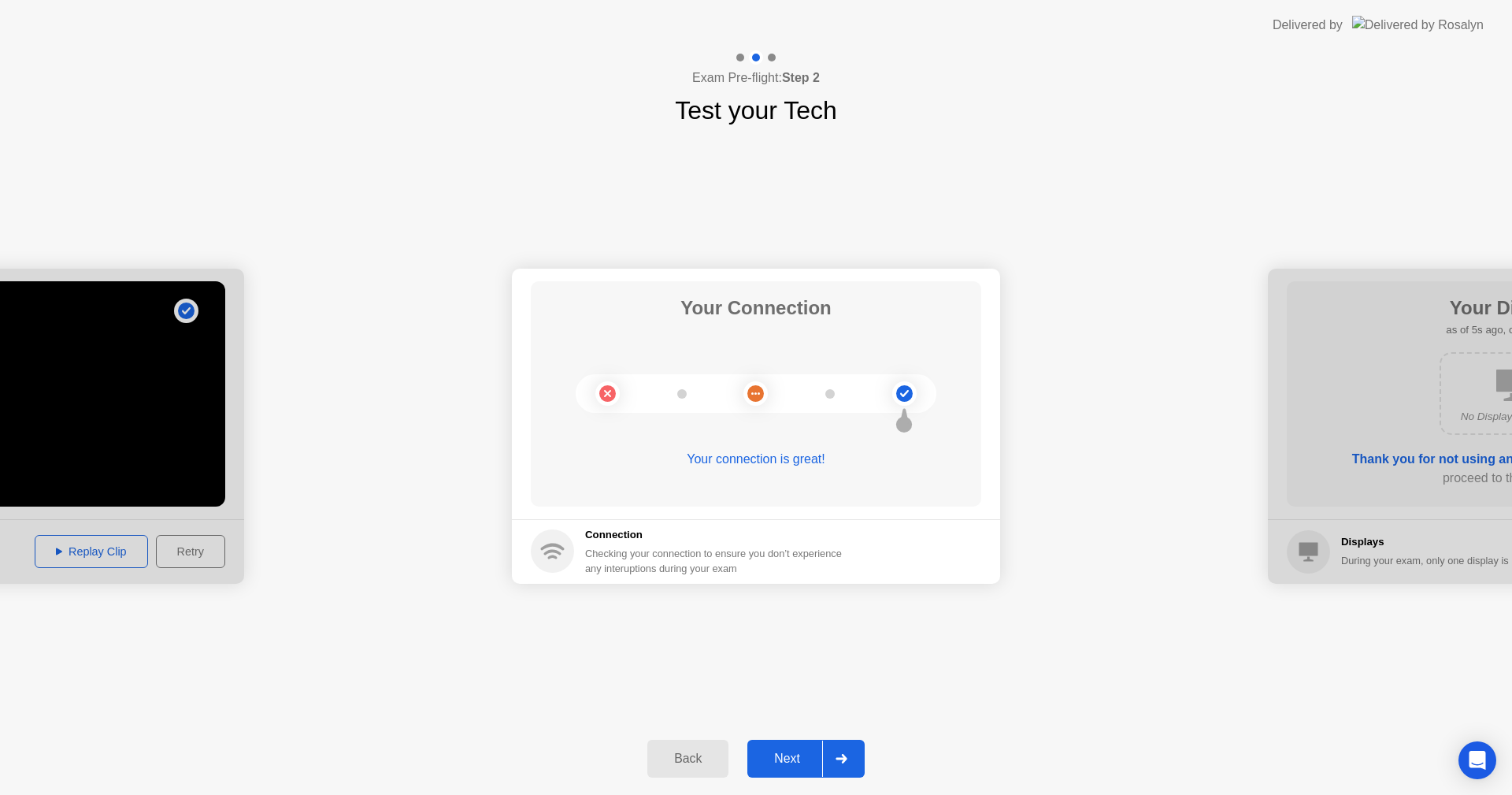
click at [795, 755] on div "Next" at bounding box center [787, 758] width 70 height 14
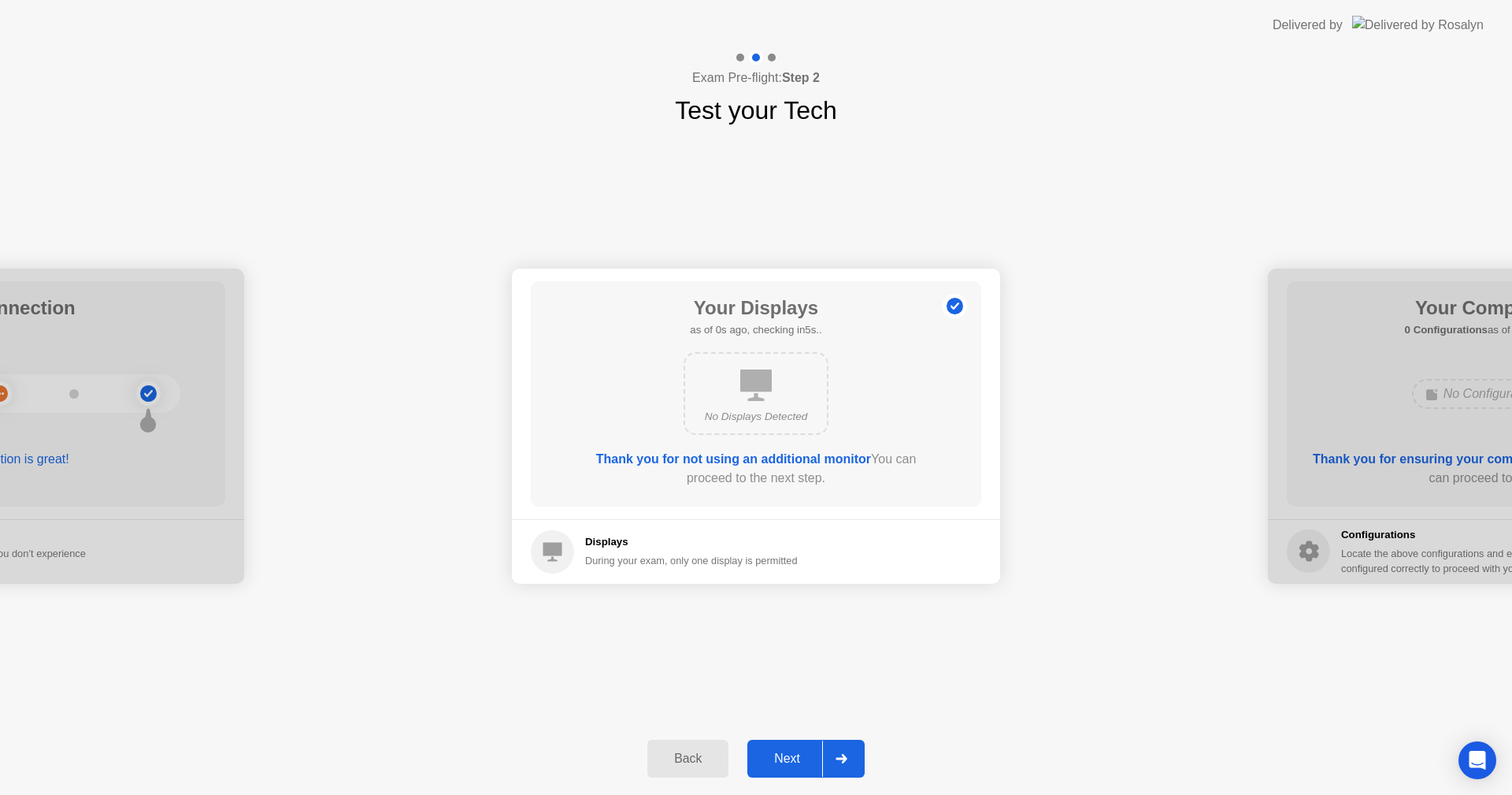
click at [794, 755] on div "Next" at bounding box center [787, 758] width 70 height 14
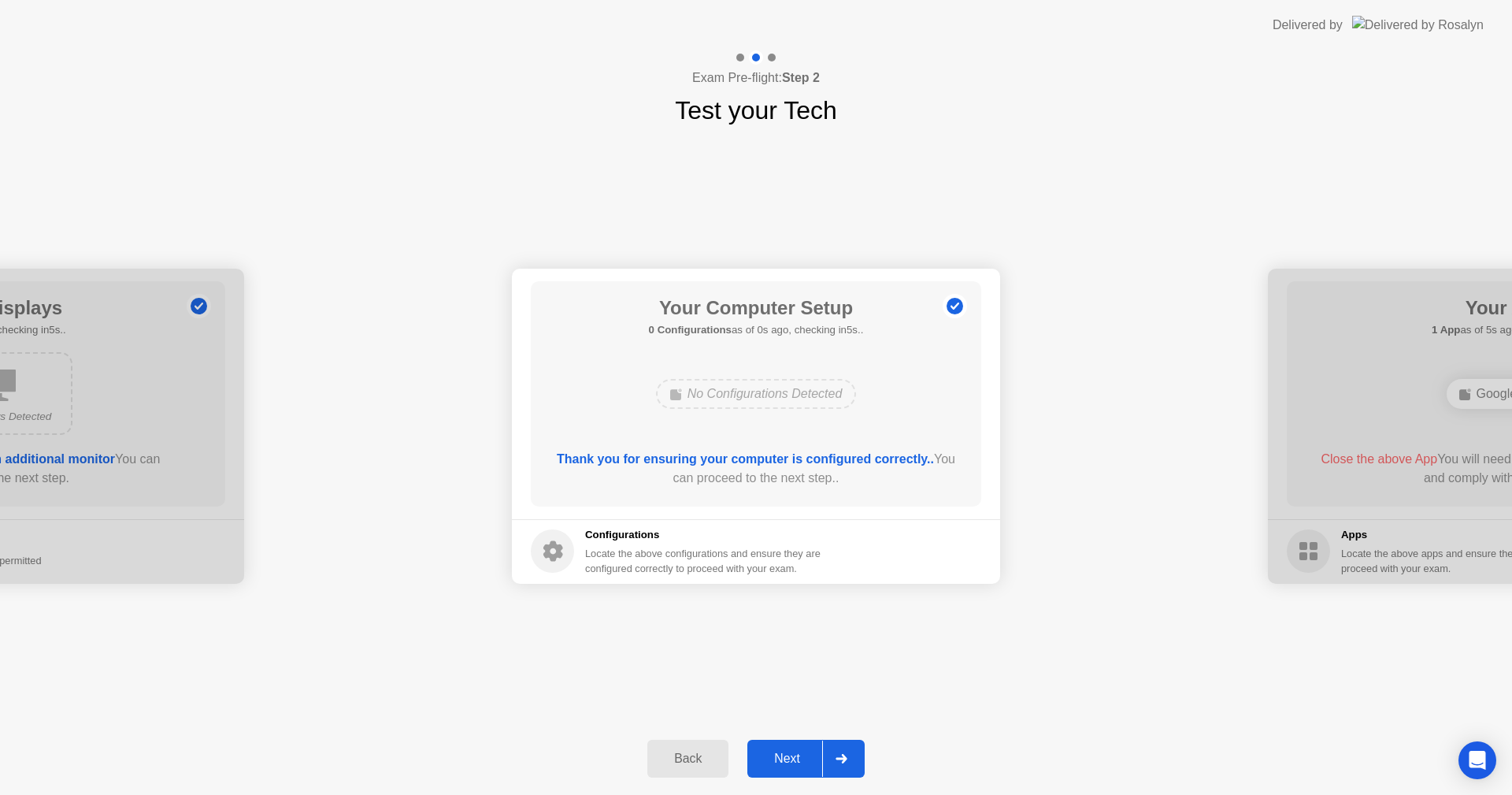
click at [793, 756] on div "Next" at bounding box center [787, 758] width 70 height 14
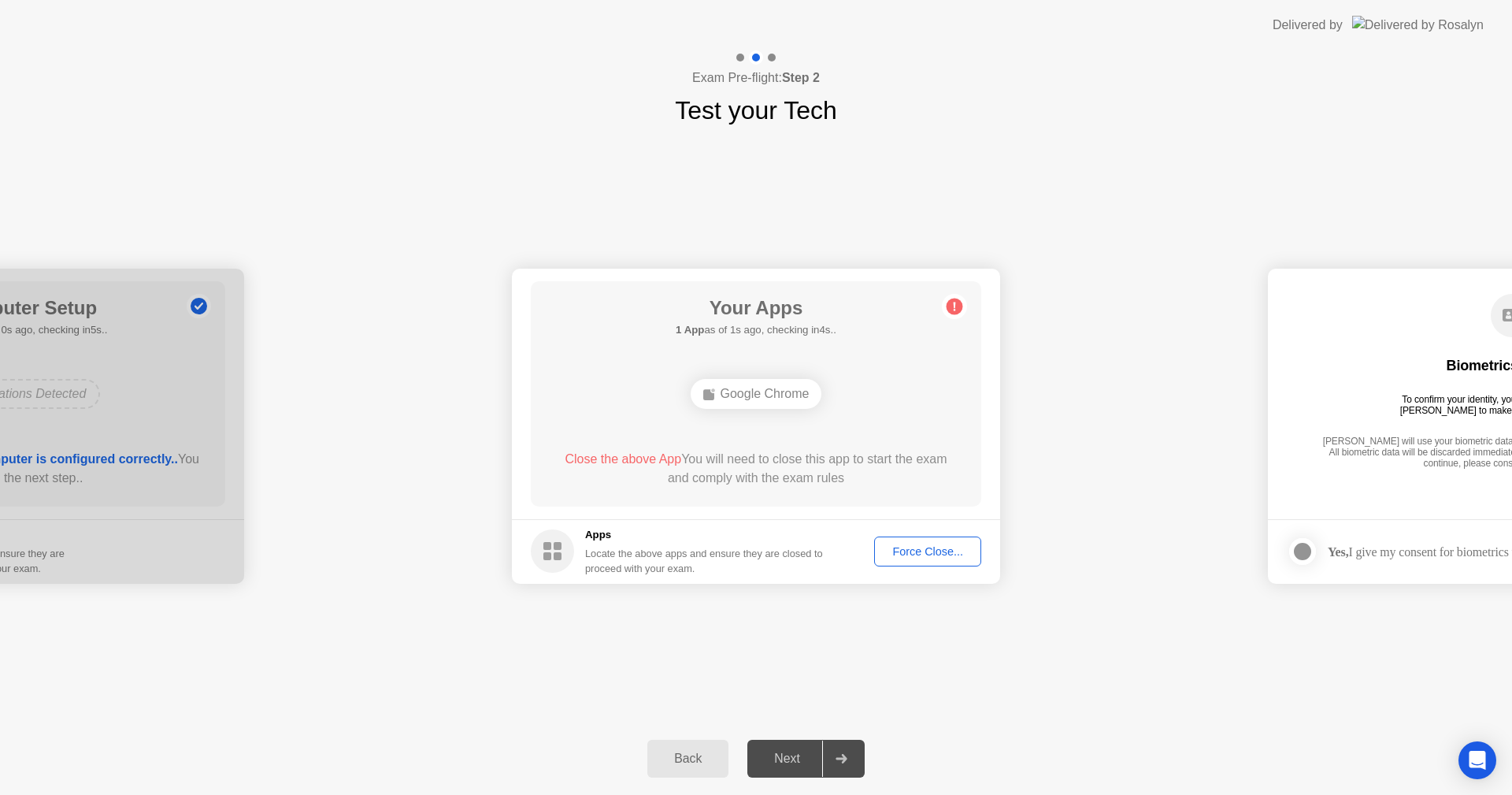
click at [917, 537] on button "Force Close..." at bounding box center [928, 552] width 107 height 30
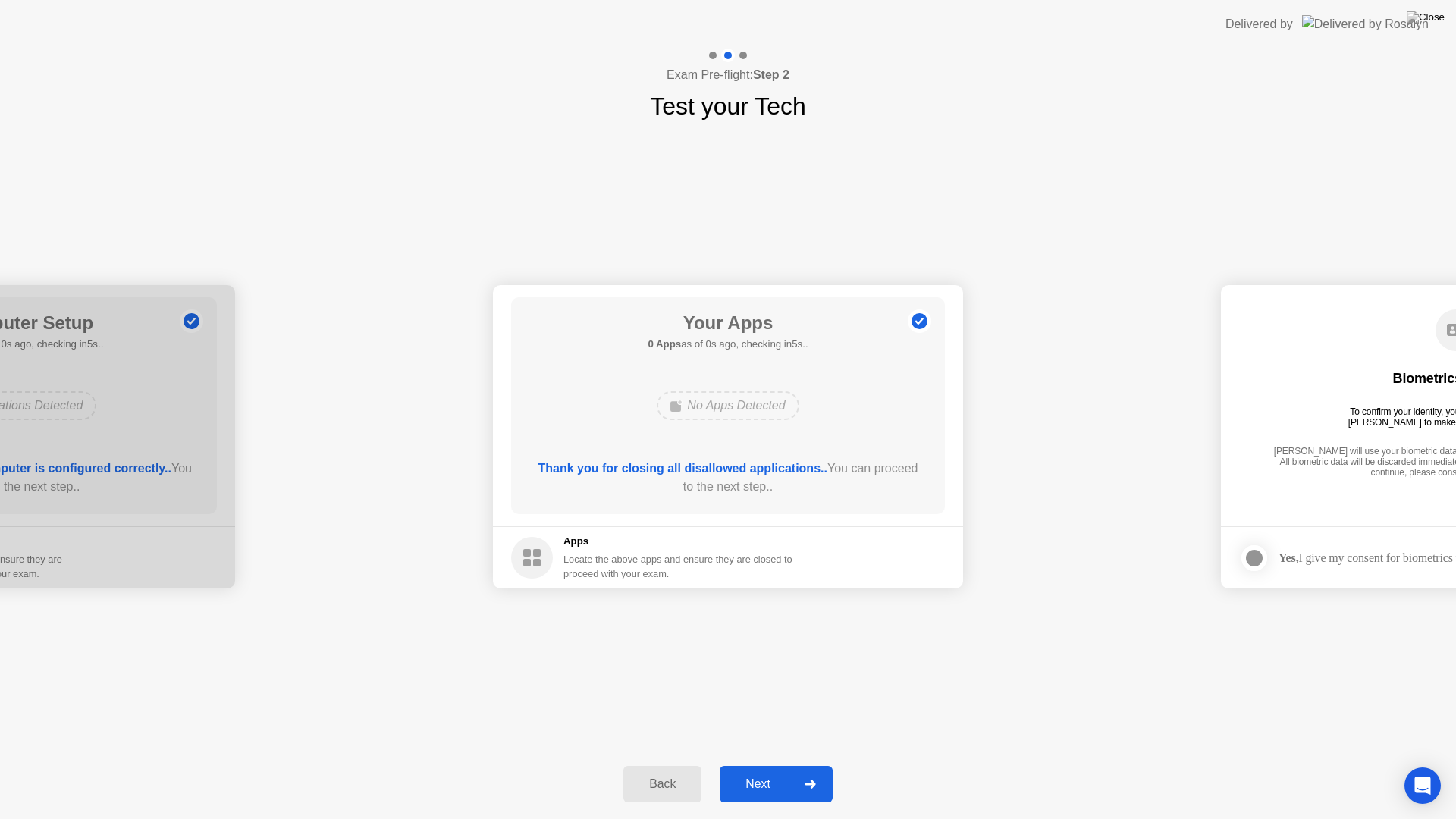
click at [767, 765] on div "Next" at bounding box center [758, 785] width 67 height 14
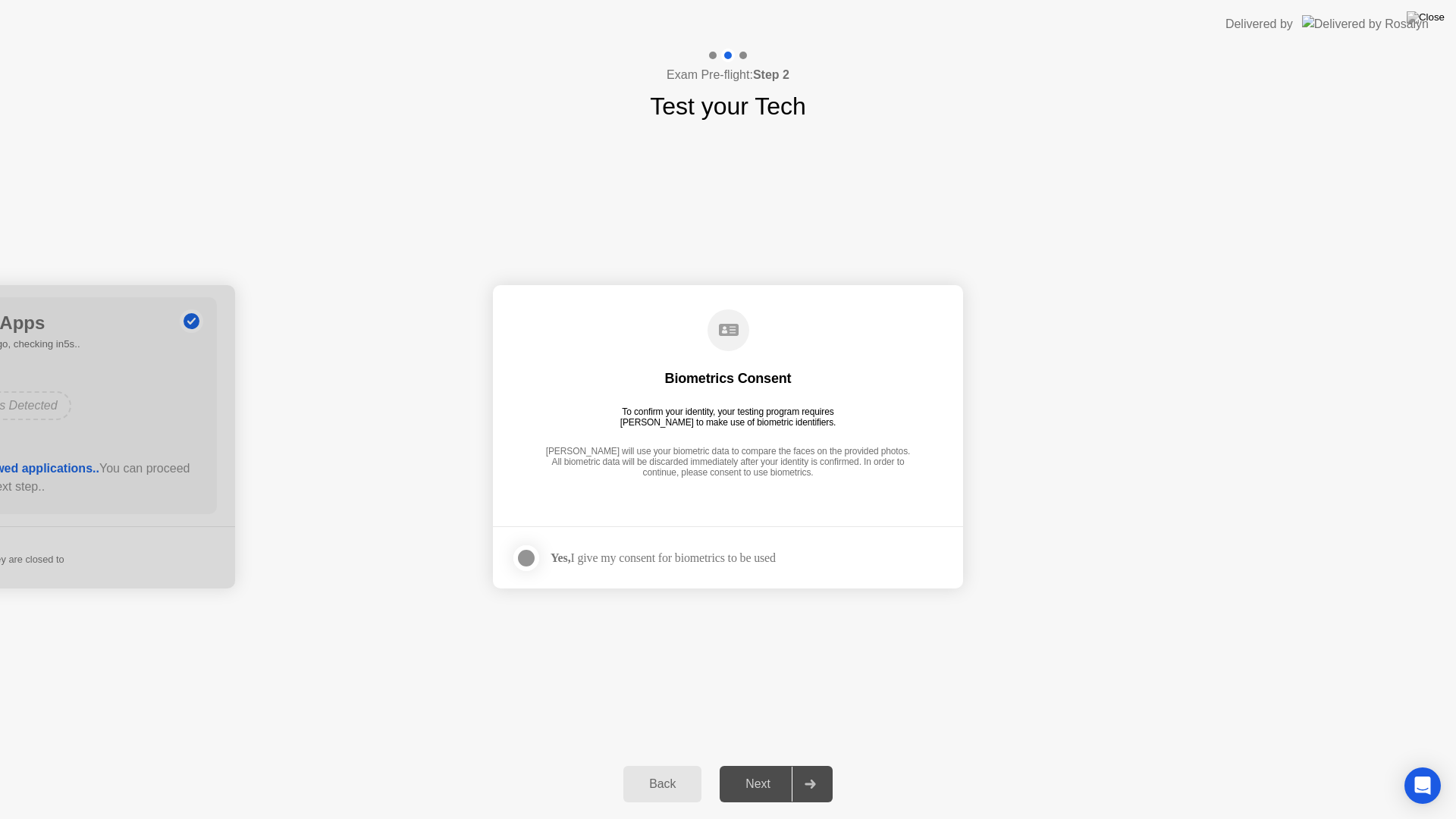
click at [532, 561] on div at bounding box center [525, 558] width 18 height 18
click at [761, 765] on div "Next" at bounding box center [758, 785] width 67 height 14
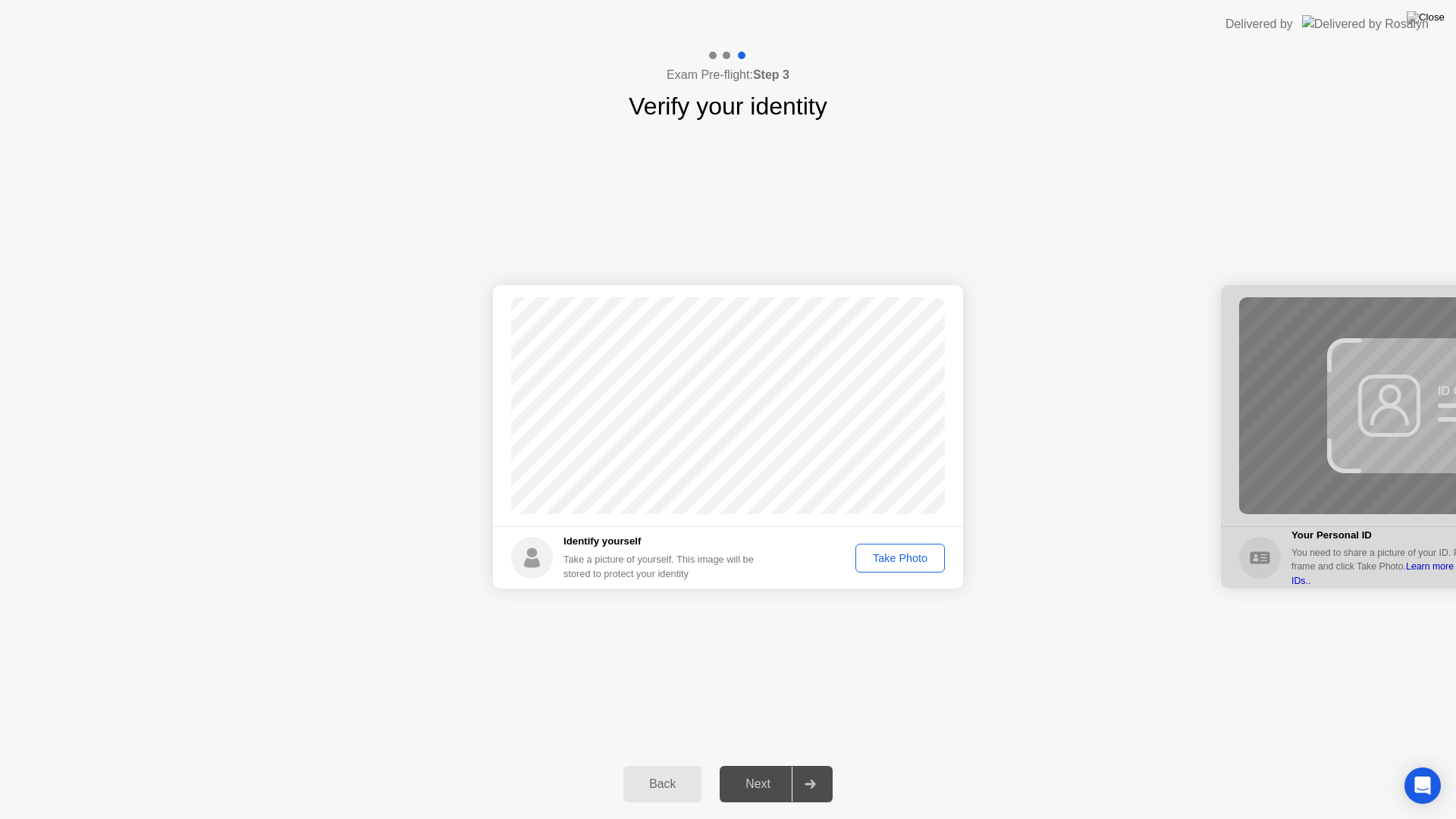
click at [886, 557] on div "Take Photo" at bounding box center [900, 558] width 79 height 12
click at [904, 563] on div "Retake" at bounding box center [910, 558] width 59 height 12
click at [906, 561] on div "Take Photo" at bounding box center [900, 558] width 79 height 12
click at [762, 765] on div "Next" at bounding box center [758, 785] width 67 height 14
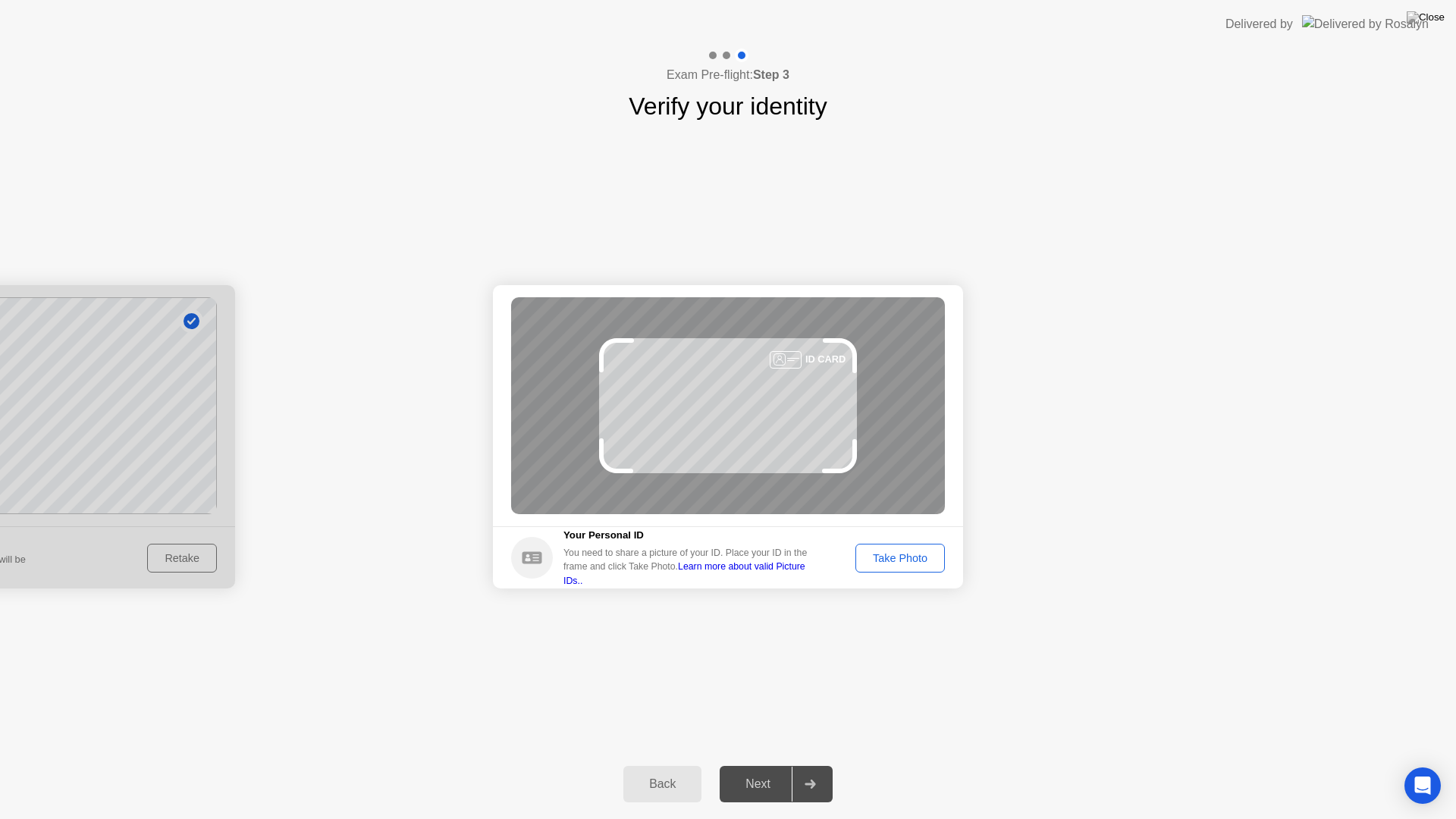
click at [901, 569] on button "Take Photo" at bounding box center [900, 558] width 89 height 29
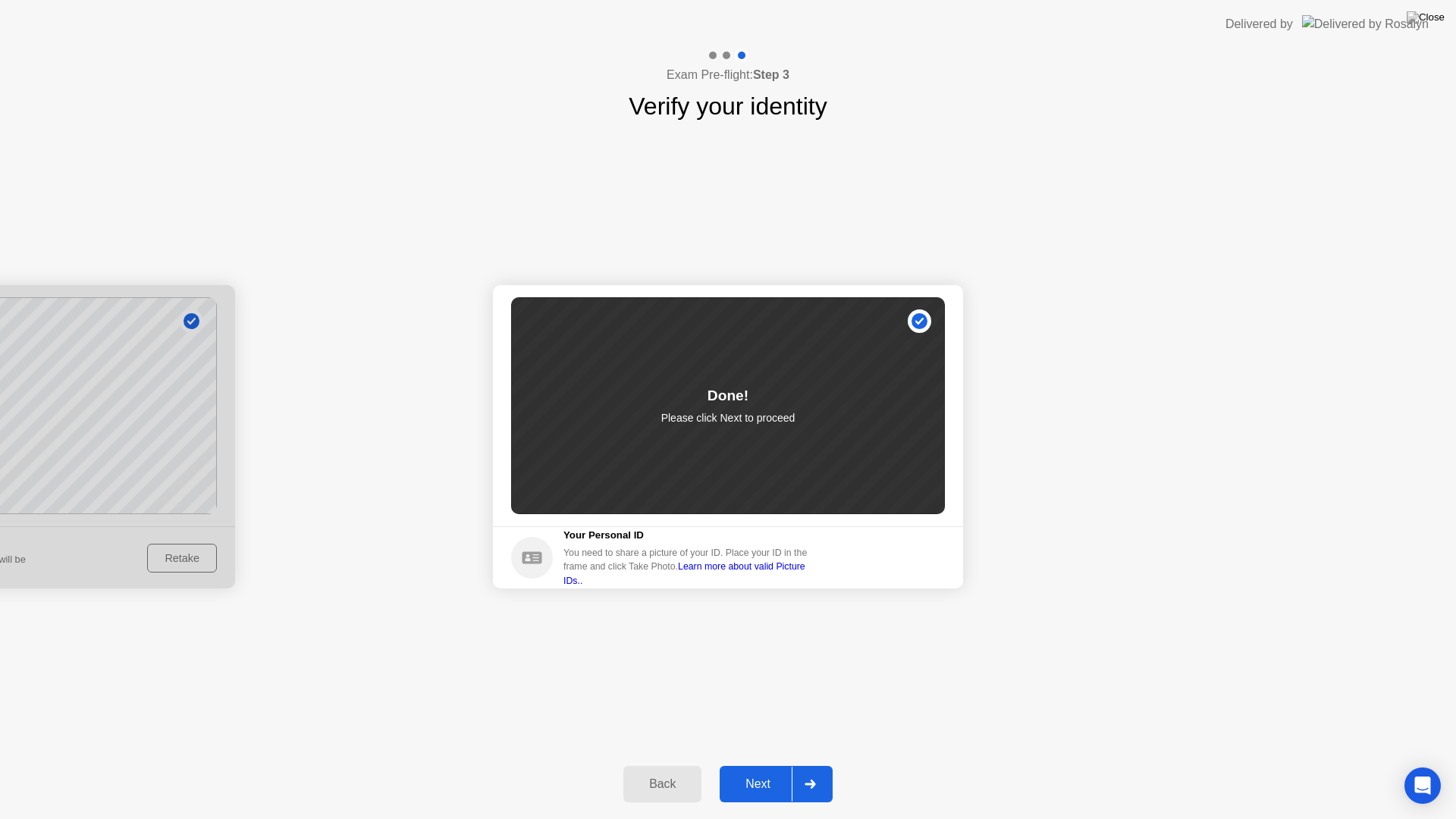
click at [756, 765] on button "Next" at bounding box center [776, 785] width 113 height 36
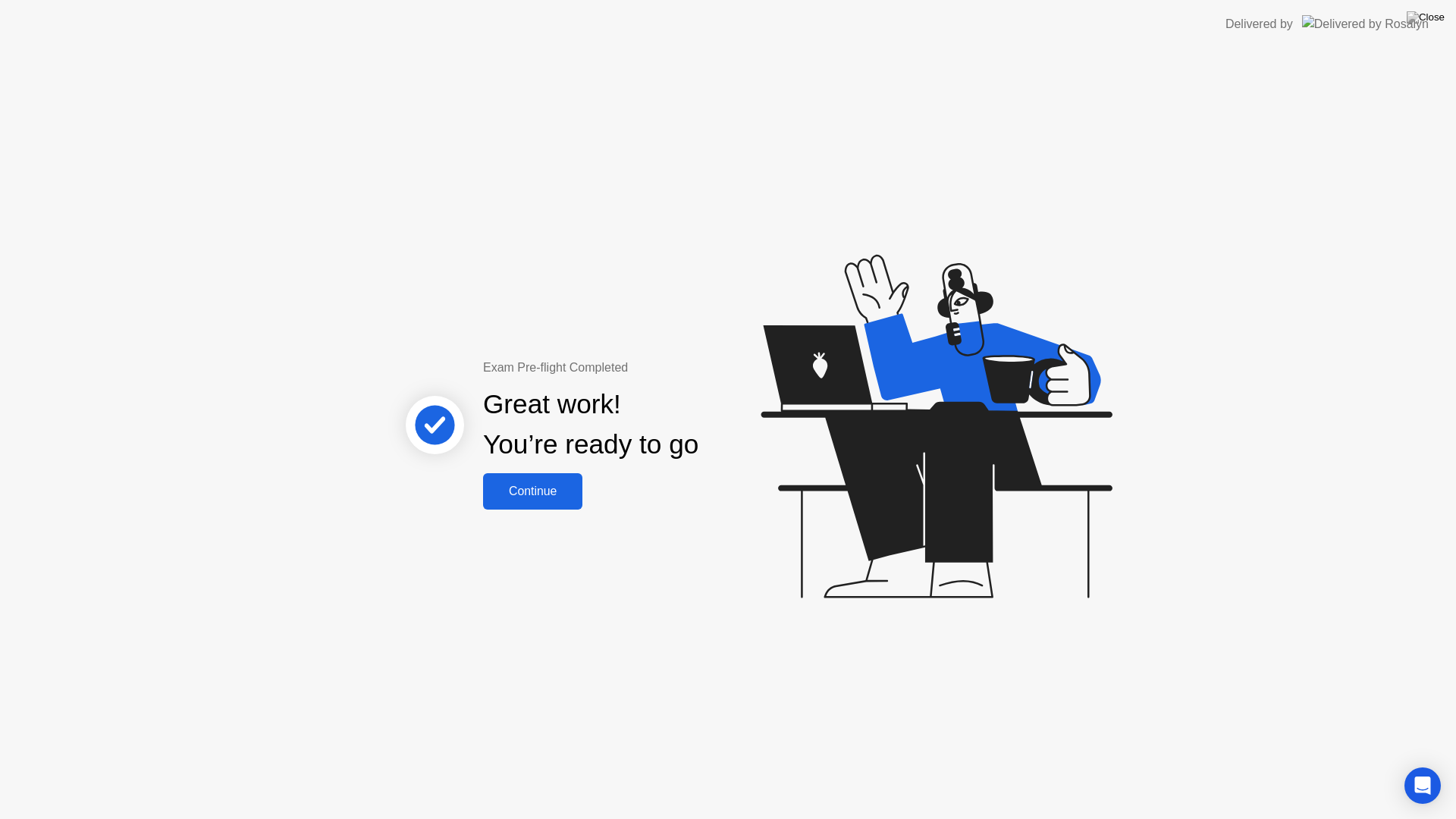
click at [576, 502] on button "Continue" at bounding box center [533, 491] width 100 height 36
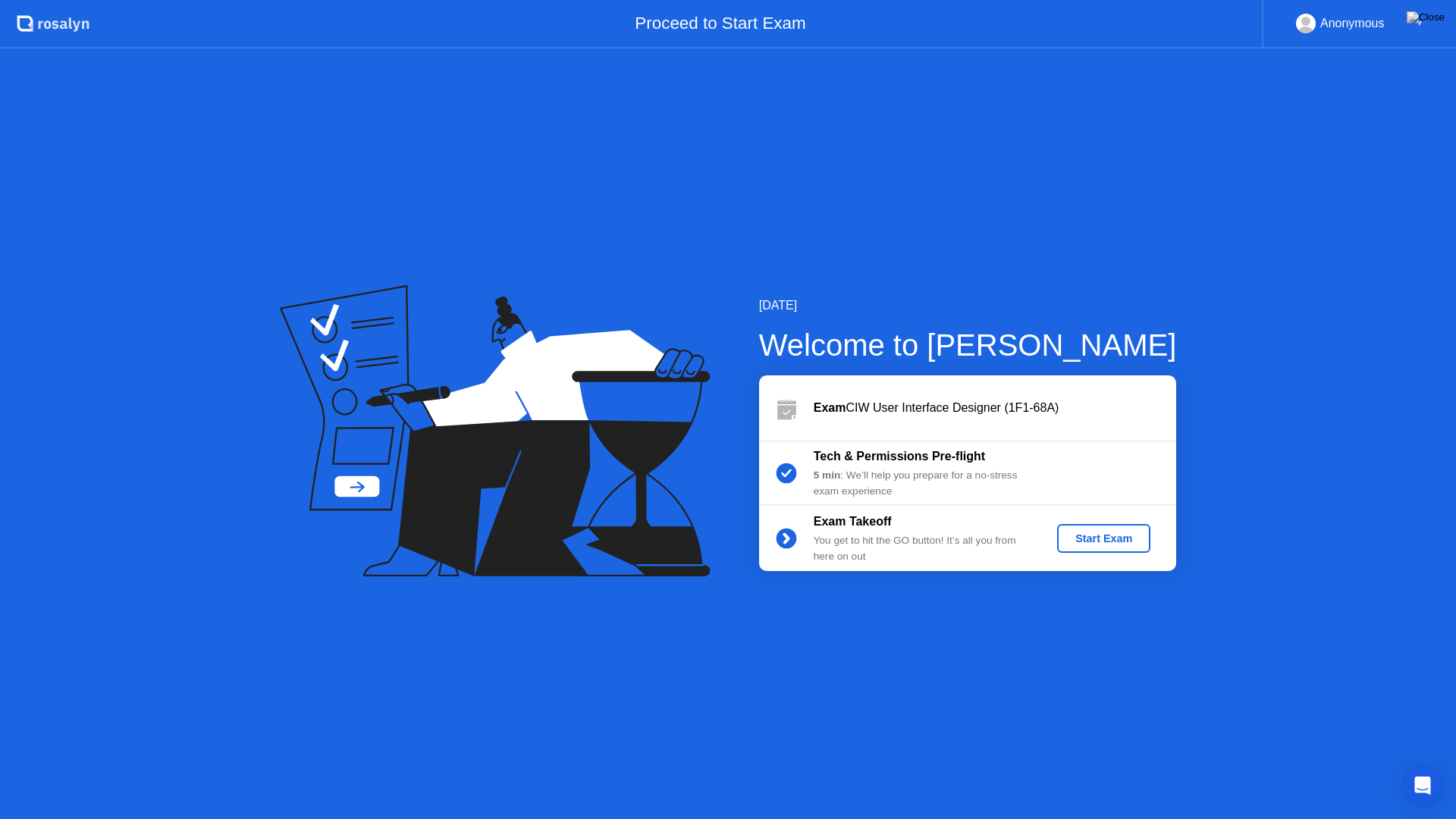
click at [1087, 530] on button "Start Exam" at bounding box center [1103, 539] width 93 height 29
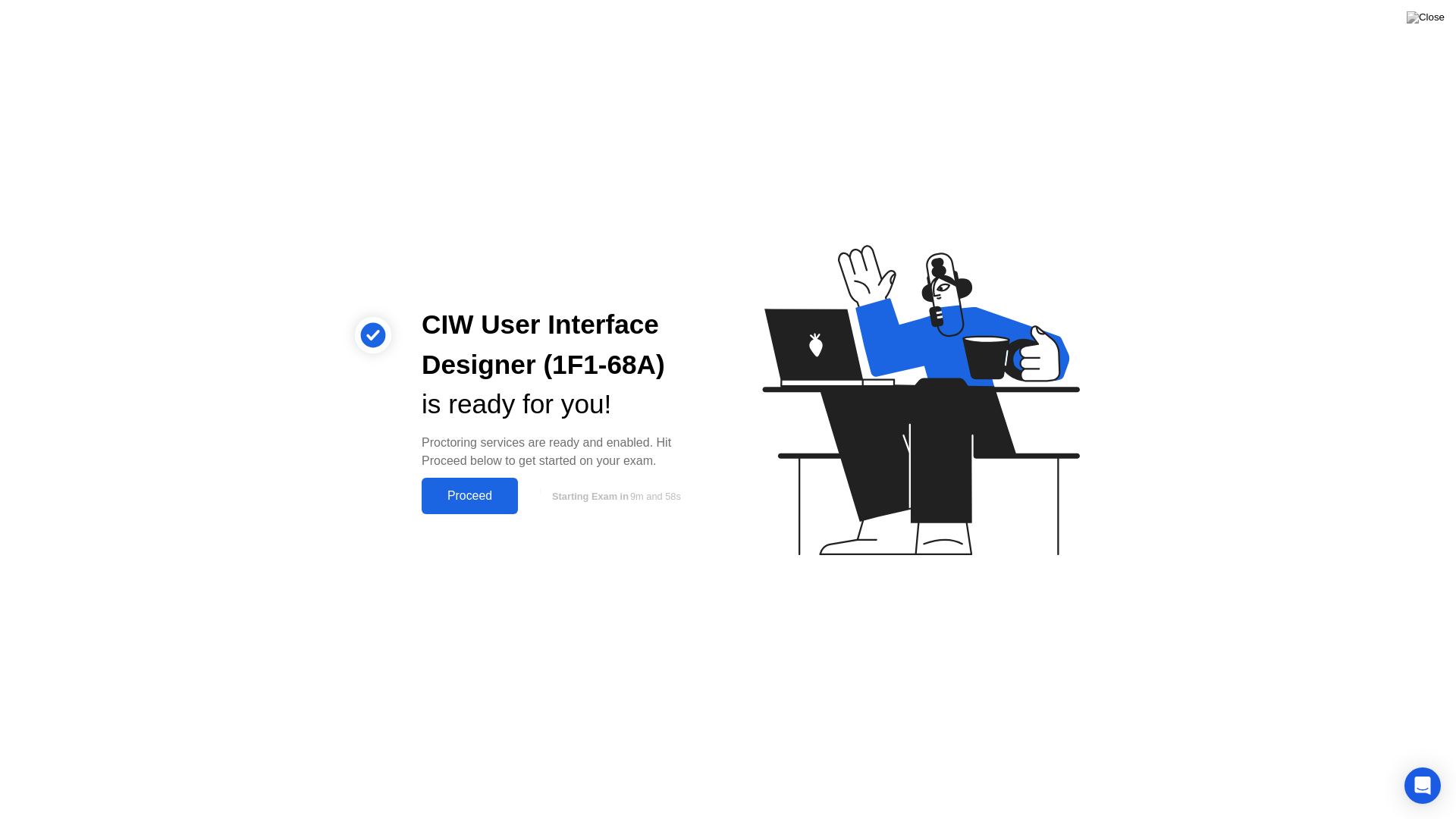
click at [472, 510] on button "Proceed" at bounding box center [470, 496] width 96 height 36
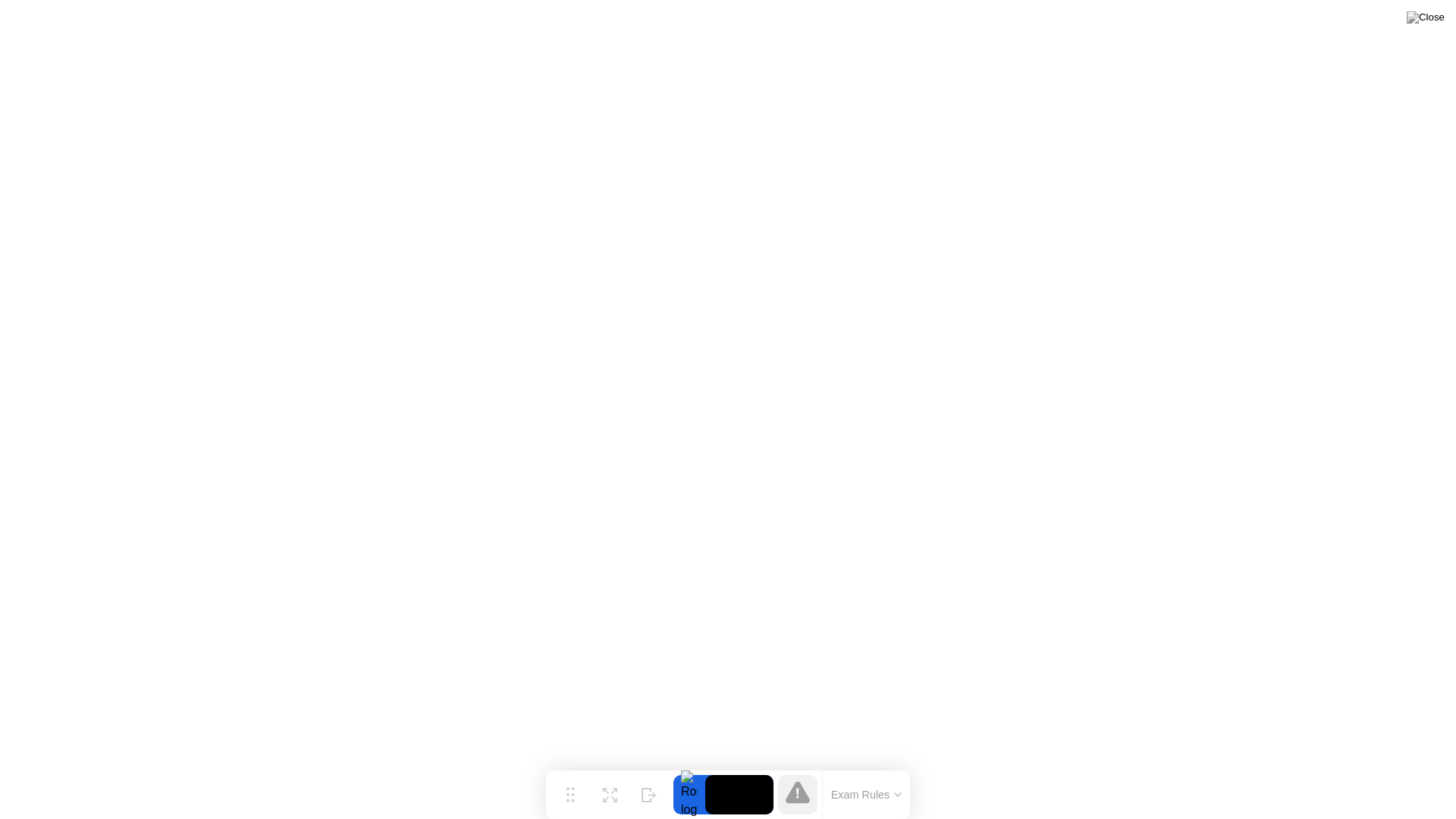
click at [855, 765] on button "Exam Rules" at bounding box center [866, 795] width 80 height 14
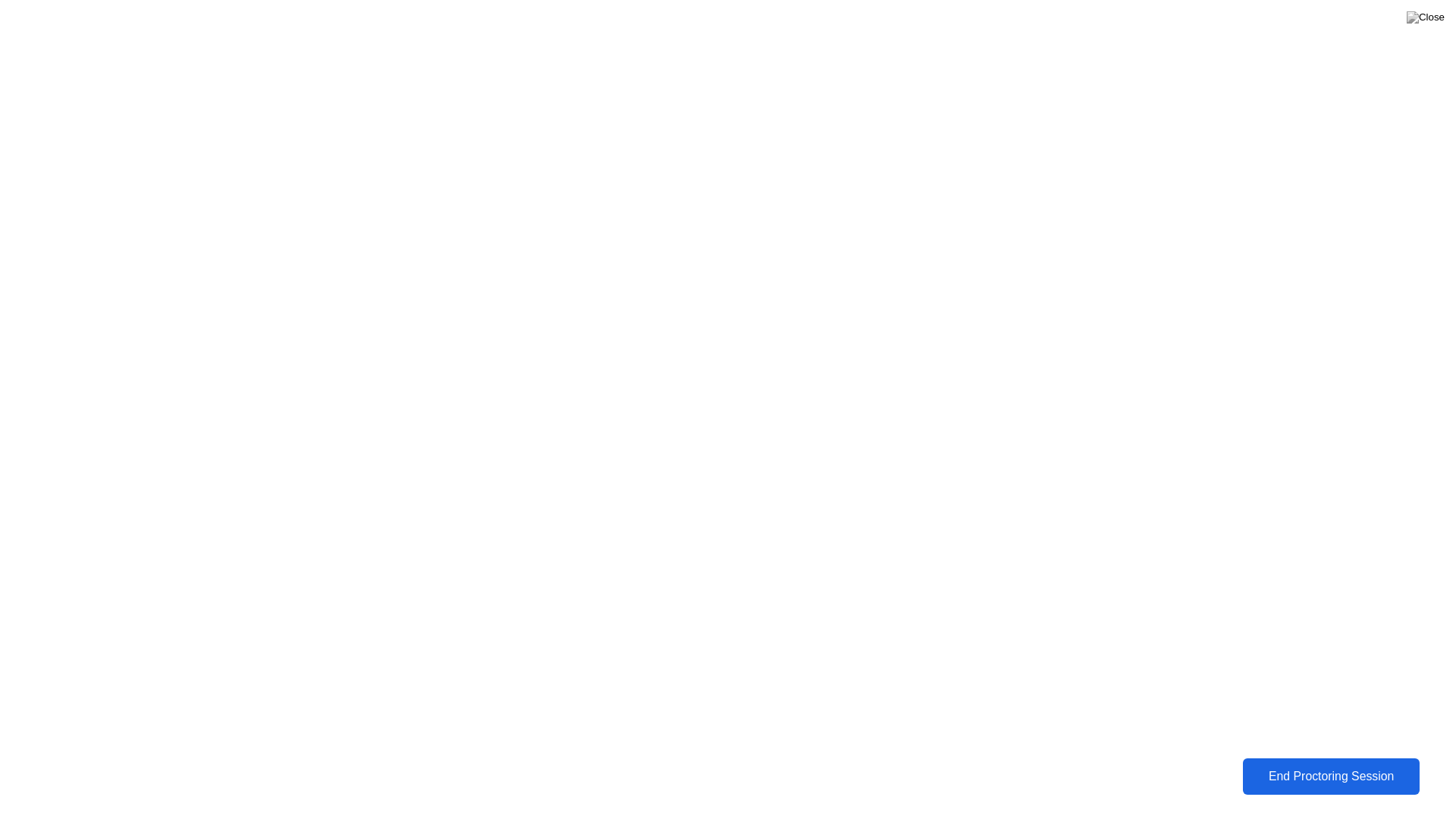
click at [1348, 765] on div "End Proctoring Session" at bounding box center [1331, 777] width 168 height 14
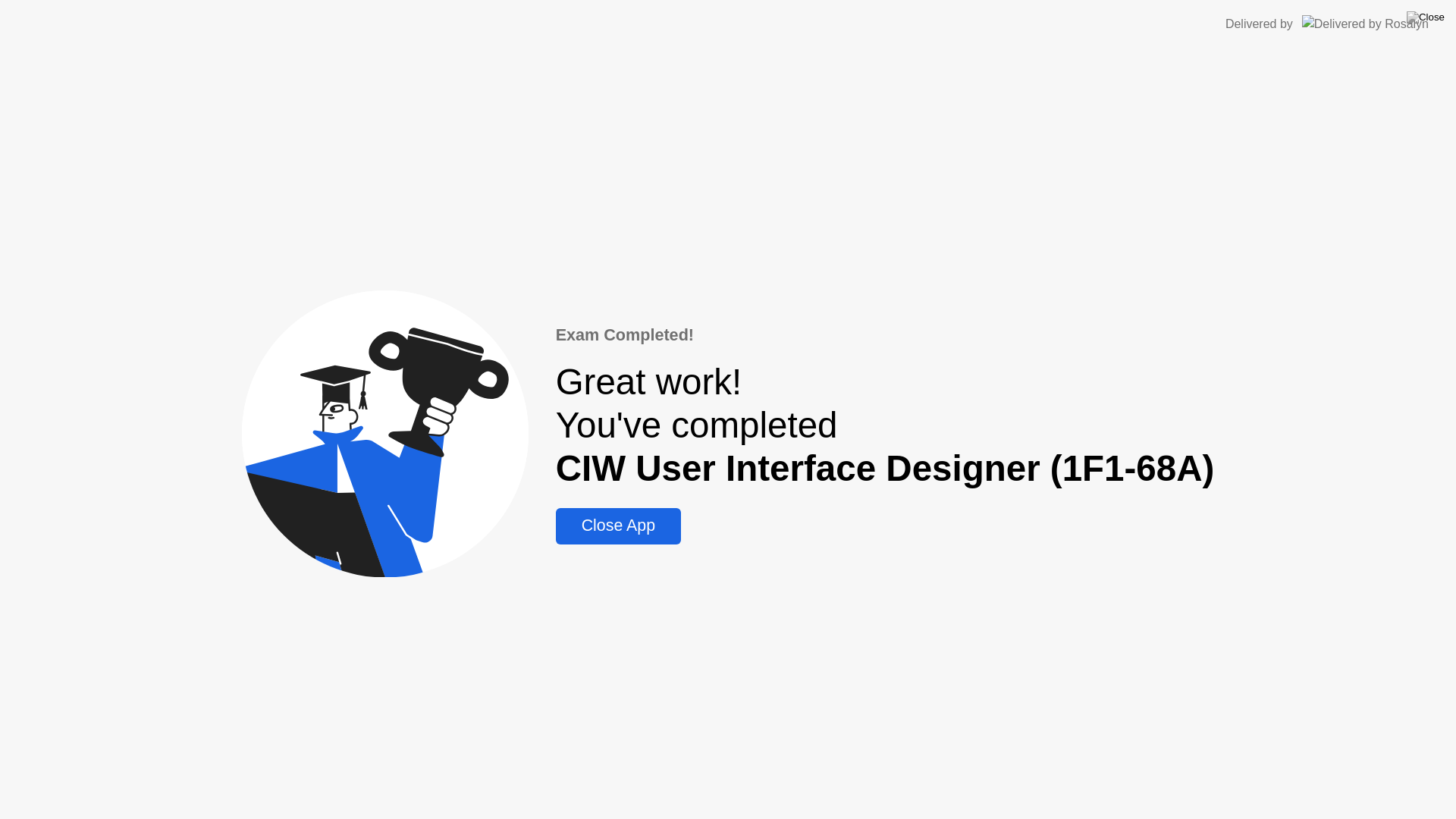
click at [633, 506] on div "Exam Completed! Great work! You've completed CIW User Interface Designer (1F1-6…" at bounding box center [885, 434] width 659 height 221
click at [631, 517] on div "Close App" at bounding box center [618, 526] width 116 height 19
